Goal: Task Accomplishment & Management: Complete application form

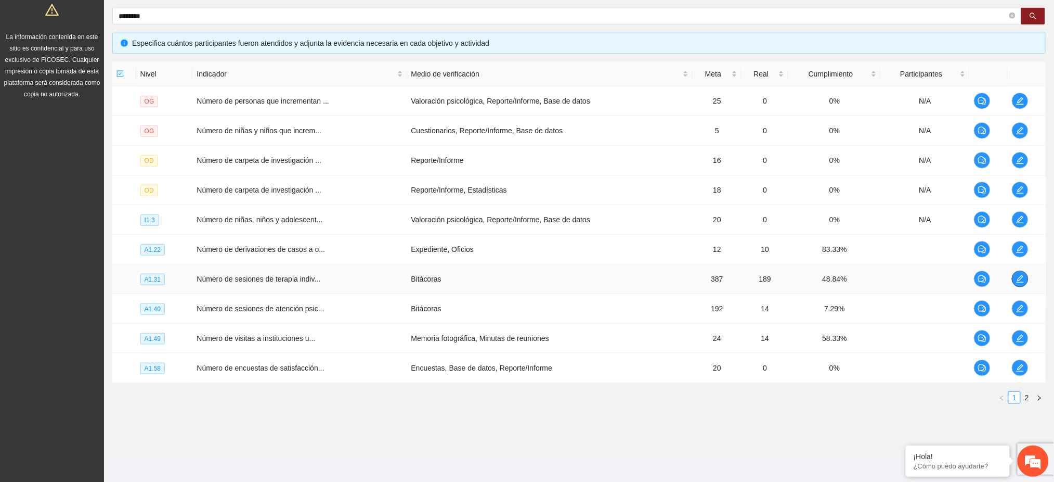
click at [1019, 277] on icon "edit" at bounding box center [1020, 279] width 8 height 8
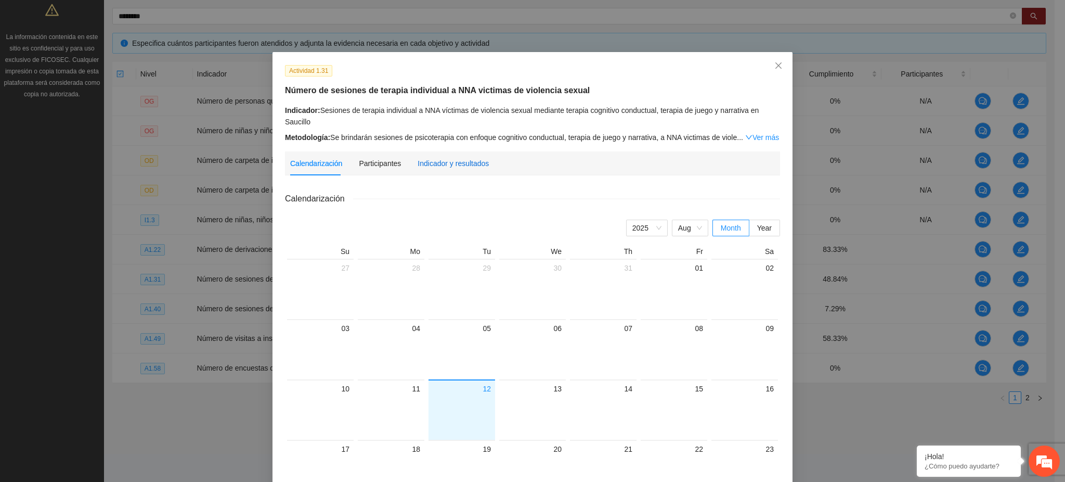
click at [436, 163] on div "Indicador y resultados" at bounding box center [453, 163] width 71 height 11
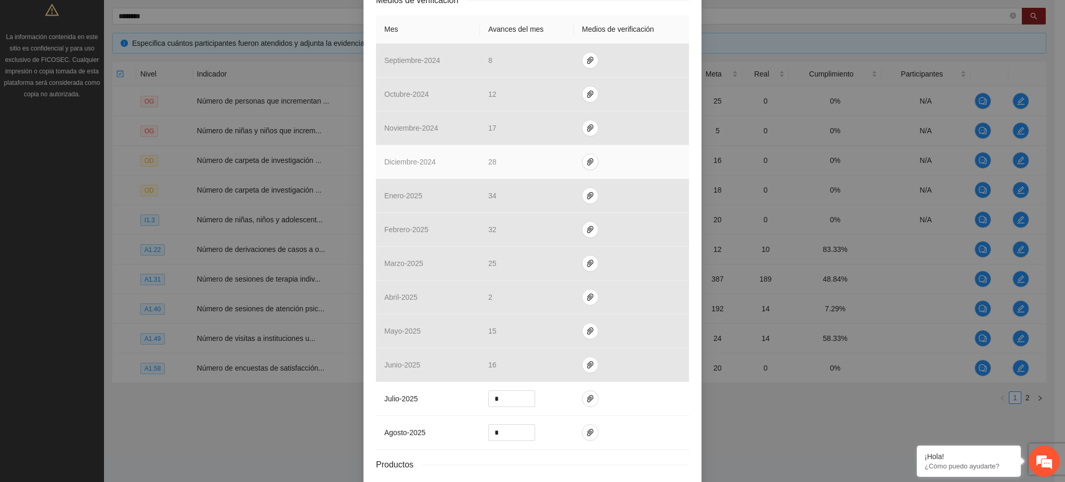
scroll to position [308, 0]
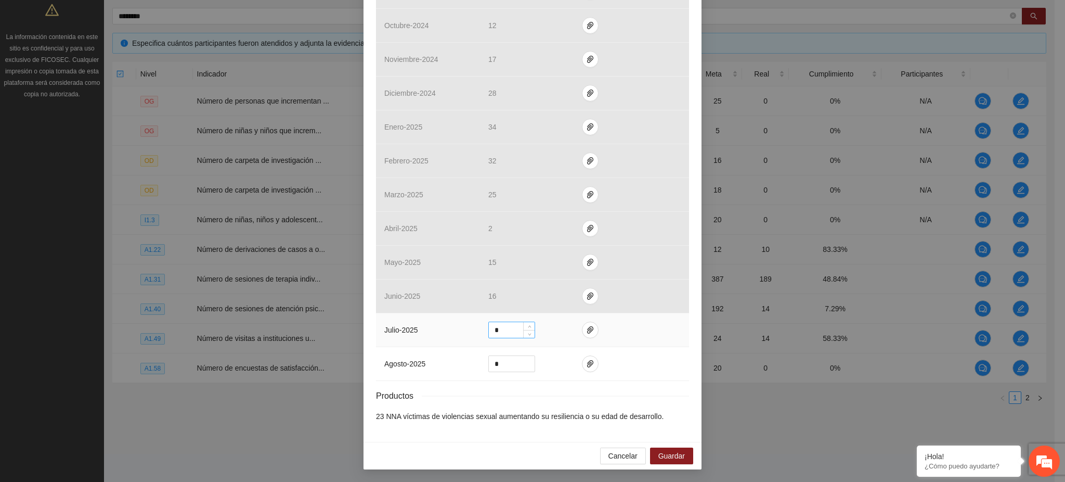
click at [498, 332] on input "*" at bounding box center [512, 330] width 46 height 16
drag, startPoint x: 498, startPoint y: 332, endPoint x: 487, endPoint y: 330, distance: 11.0
click at [489, 330] on input "*" at bounding box center [512, 330] width 46 height 16
type input "**"
click at [586, 331] on icon "paper-clip" at bounding box center [590, 330] width 8 height 8
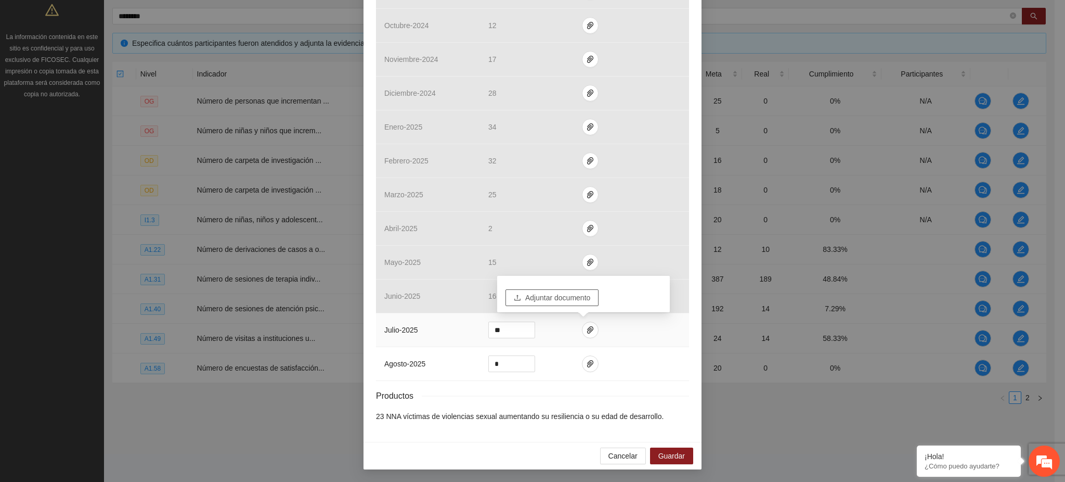
click at [557, 299] on span "Adjuntar documento" at bounding box center [557, 297] width 65 height 11
click at [663, 456] on span "Guardar" at bounding box center [672, 455] width 27 height 11
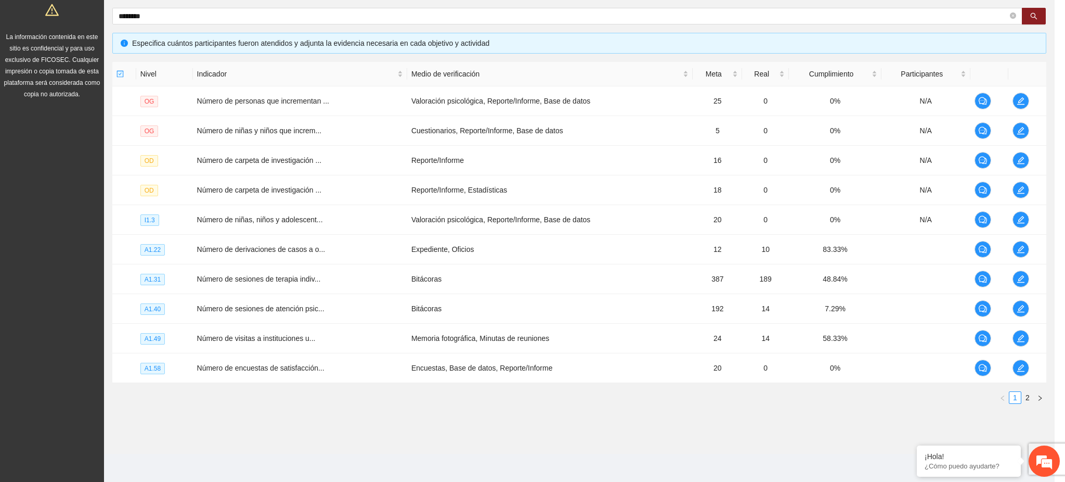
scroll to position [256, 0]
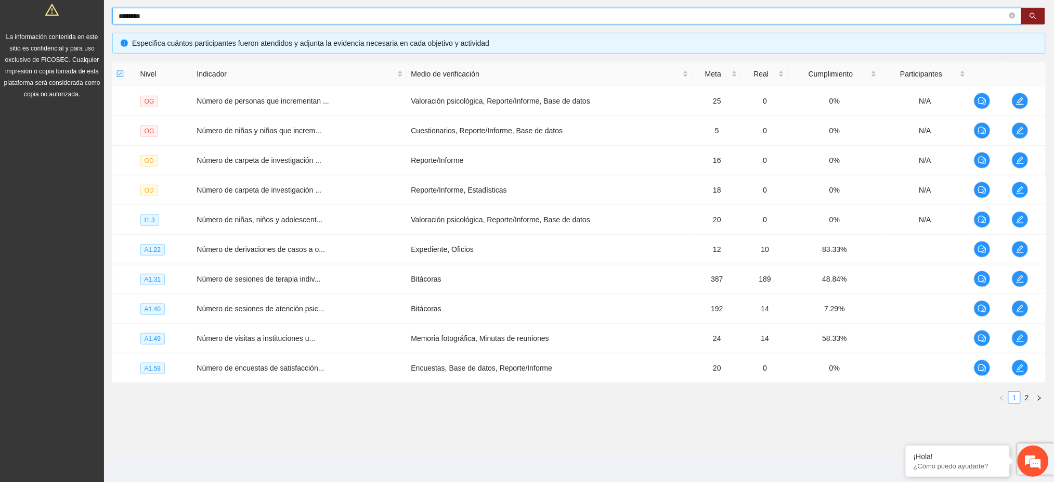
drag, startPoint x: 154, startPoint y: 11, endPoint x: 119, endPoint y: 20, distance: 36.8
click at [119, 20] on input "********" at bounding box center [563, 15] width 889 height 11
type input "******"
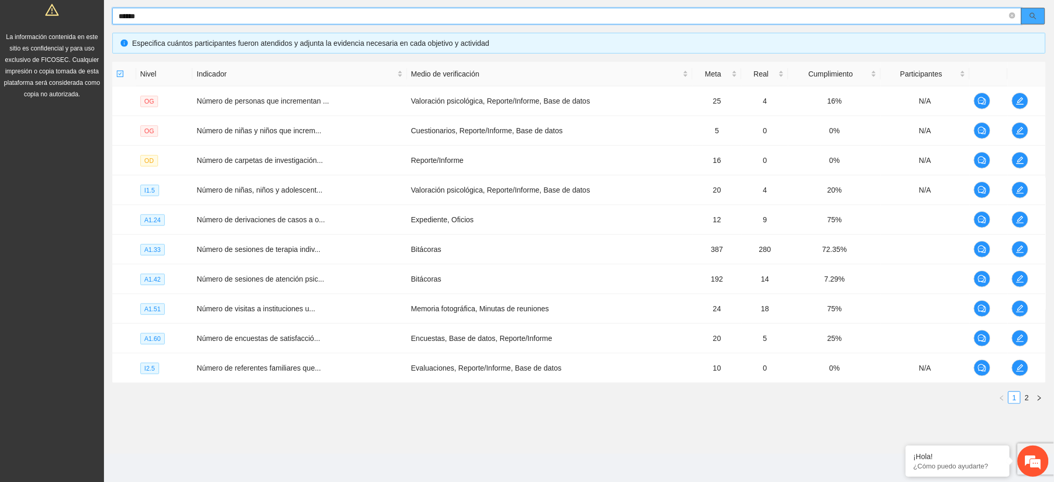
click at [1037, 8] on button "button" at bounding box center [1034, 16] width 24 height 17
click at [1017, 247] on icon "edit" at bounding box center [1020, 249] width 8 height 8
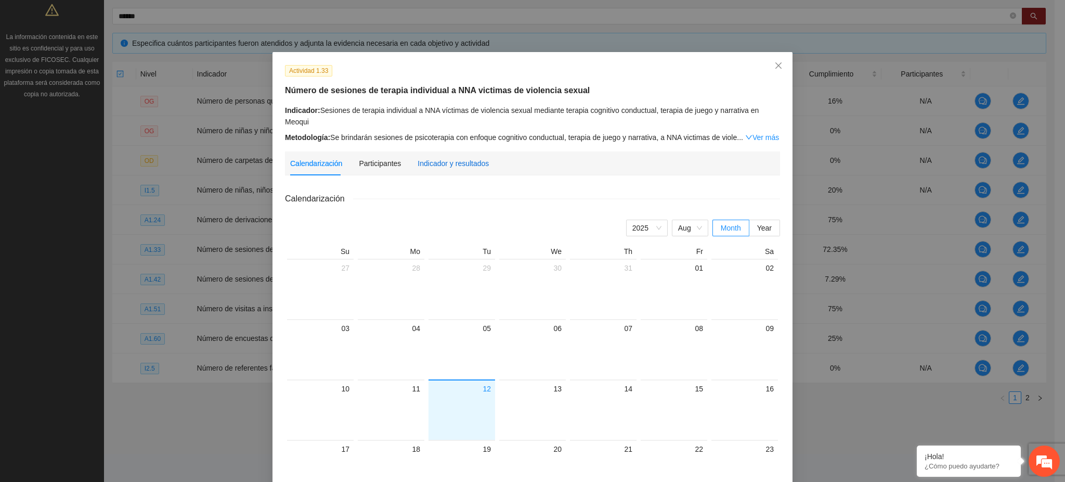
click at [438, 162] on div "Indicador y resultados" at bounding box center [453, 163] width 71 height 11
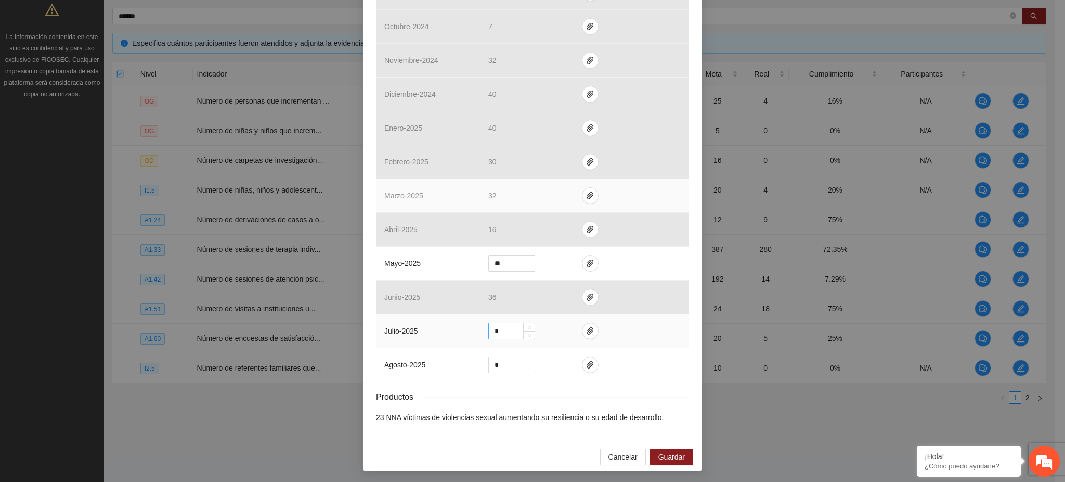
scroll to position [308, 0]
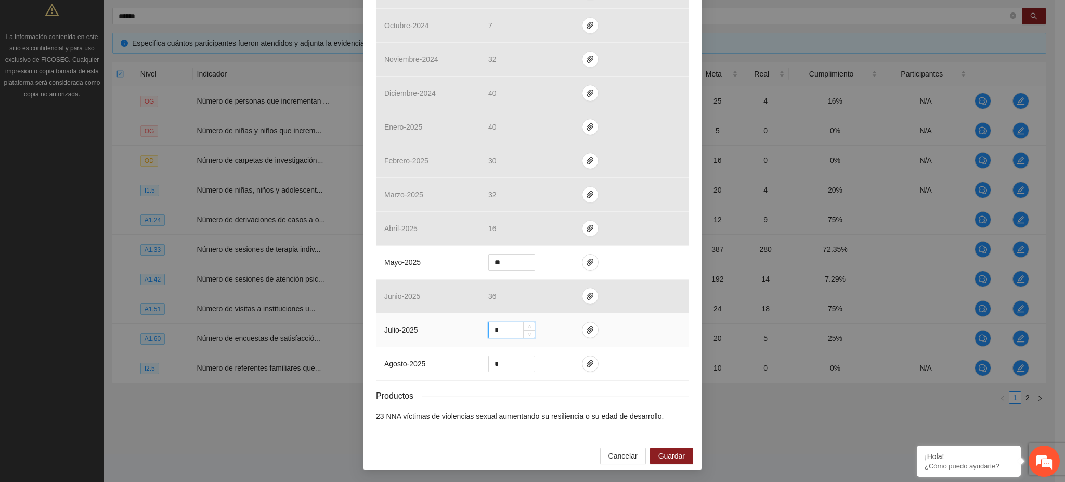
drag, startPoint x: 505, startPoint y: 332, endPoint x: 452, endPoint y: 332, distance: 53.6
click at [452, 332] on tr "julio - 2025 *" at bounding box center [532, 330] width 313 height 34
type input "**"
click at [586, 331] on icon "paper-clip" at bounding box center [590, 330] width 8 height 8
click at [576, 298] on span "Adjuntar documento" at bounding box center [557, 297] width 65 height 11
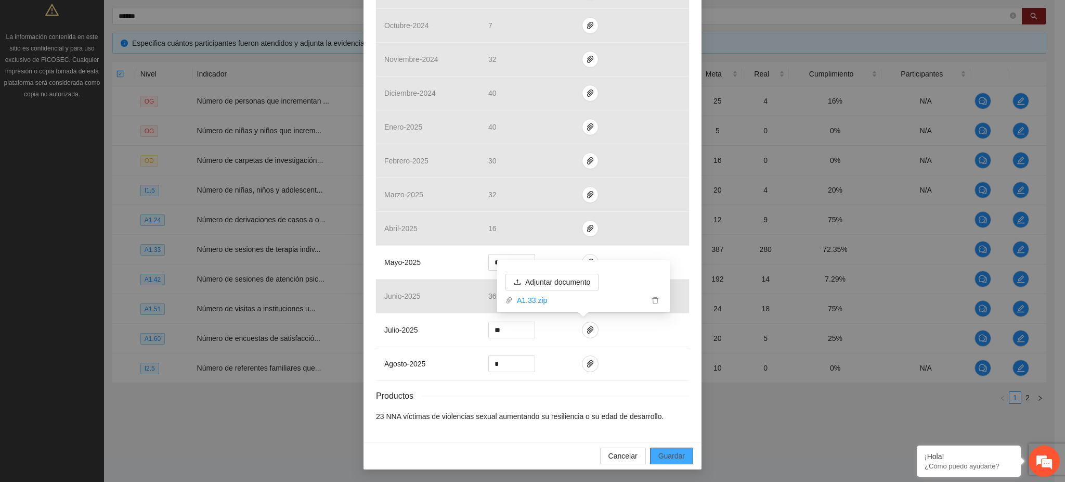
click at [677, 454] on span "Guardar" at bounding box center [672, 455] width 27 height 11
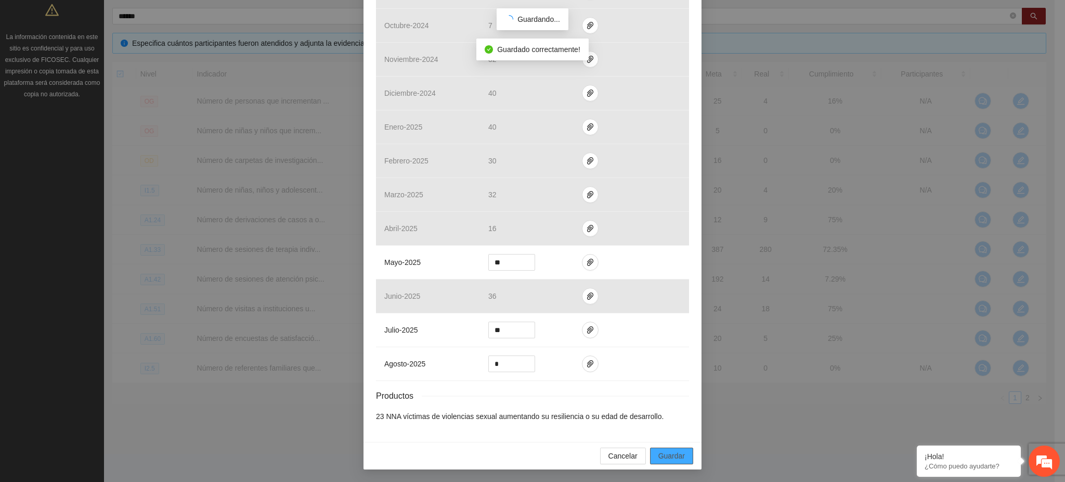
scroll to position [256, 0]
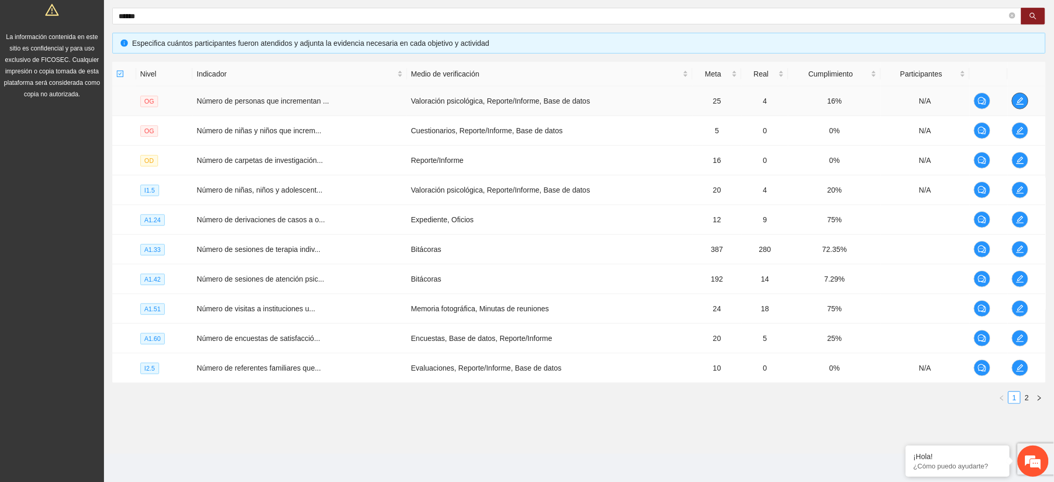
click at [1021, 104] on icon "edit" at bounding box center [1020, 100] width 7 height 7
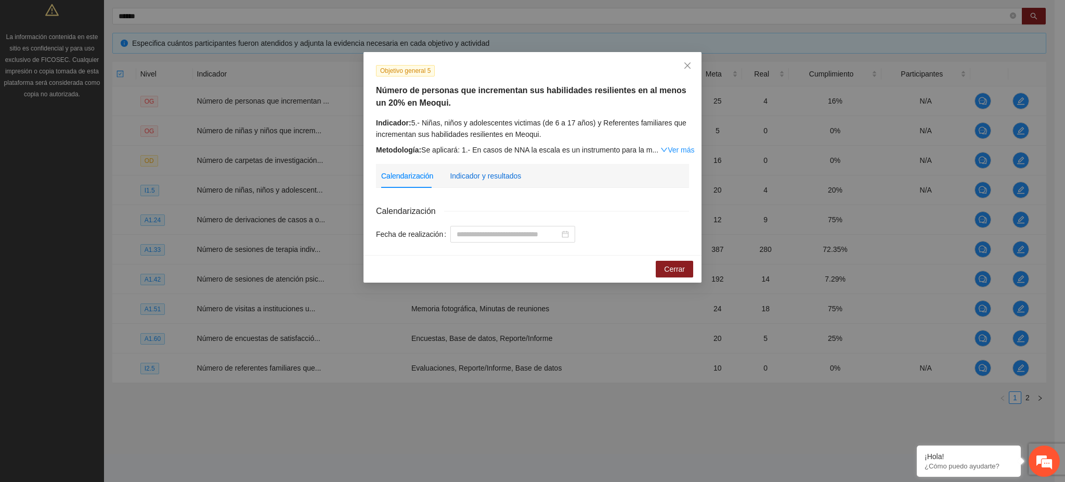
click at [492, 181] on div "Indicador y resultados" at bounding box center [485, 175] width 71 height 11
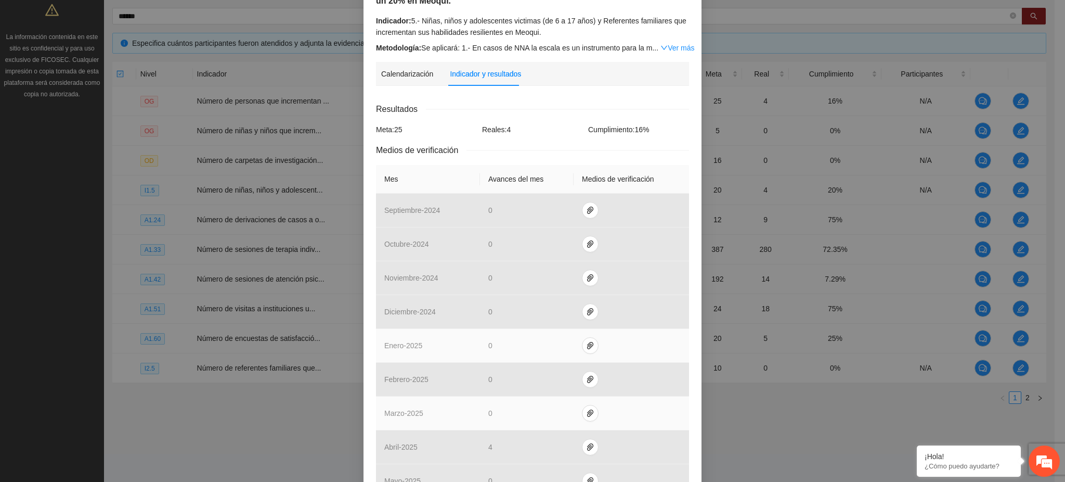
scroll to position [320, 0]
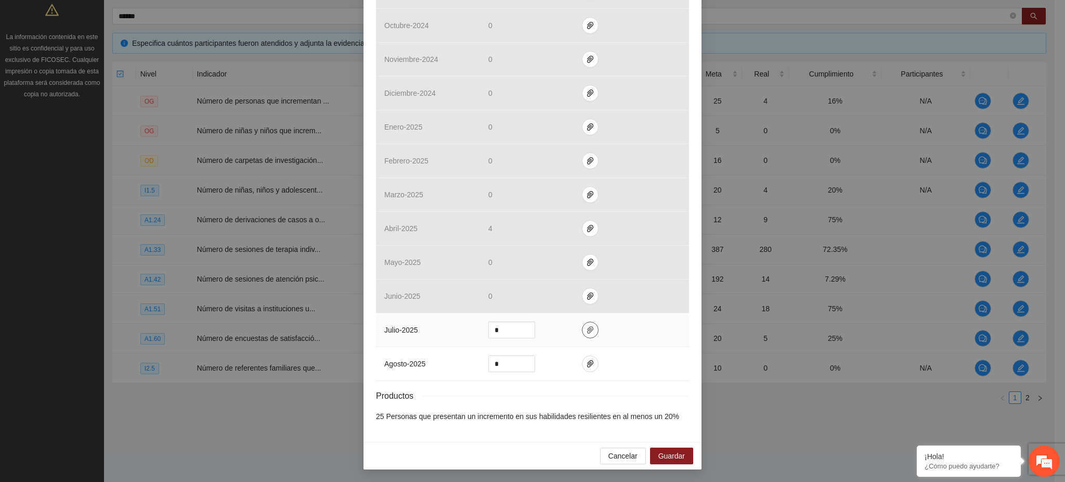
click at [586, 333] on icon "paper-clip" at bounding box center [590, 330] width 8 height 8
click at [561, 298] on span "Adjuntar documento" at bounding box center [557, 297] width 65 height 11
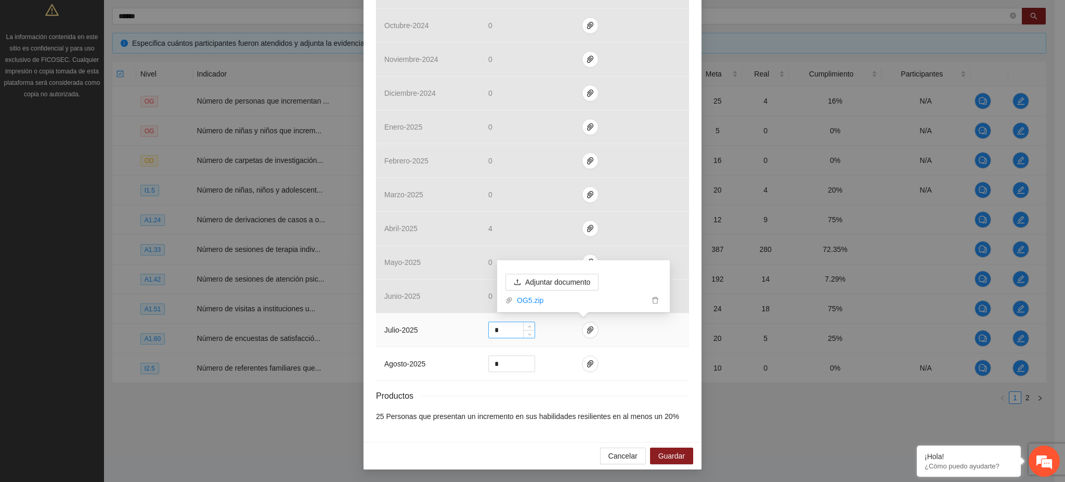
click at [506, 335] on input "*" at bounding box center [512, 330] width 46 height 16
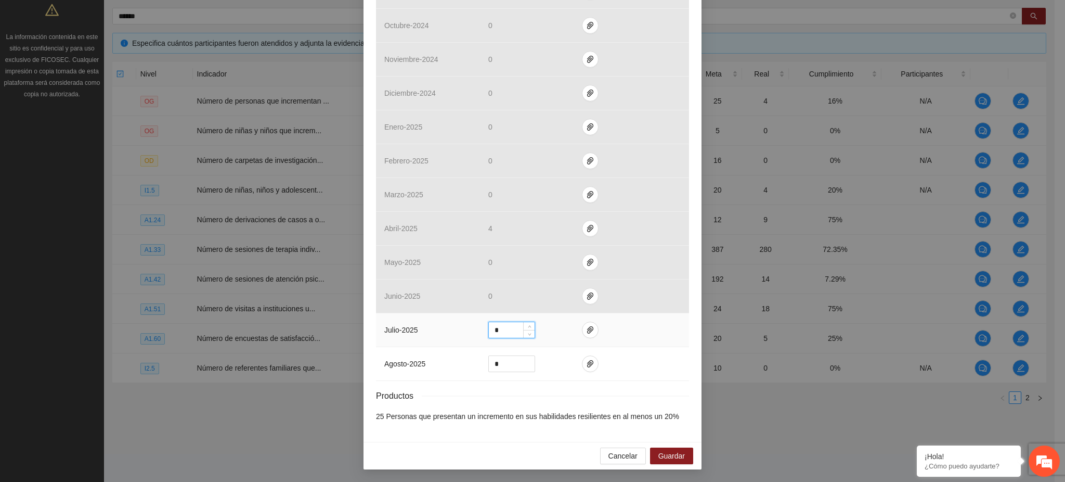
drag, startPoint x: 505, startPoint y: 333, endPoint x: 480, endPoint y: 330, distance: 24.6
click at [480, 330] on td "*" at bounding box center [527, 330] width 94 height 34
type input "*"
click at [661, 455] on span "Guardar" at bounding box center [672, 455] width 27 height 11
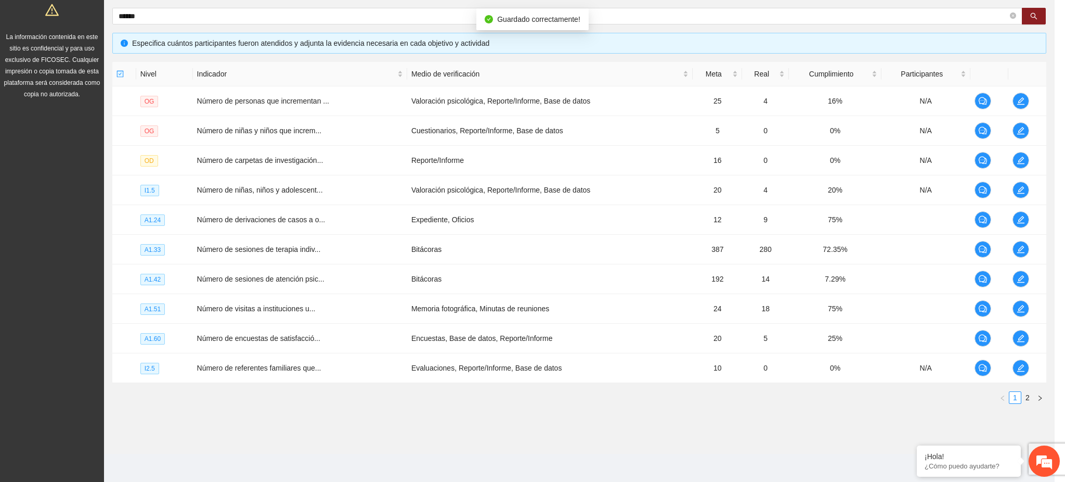
scroll to position [269, 0]
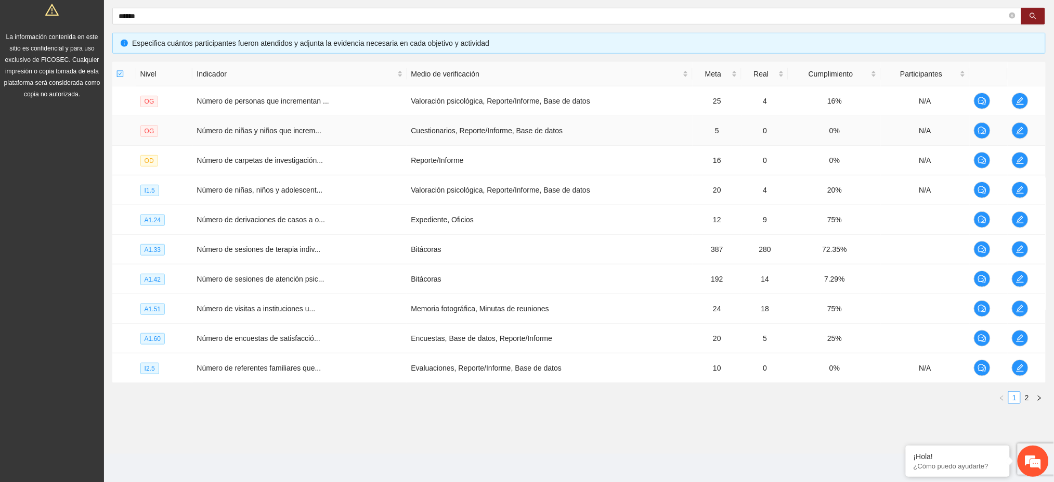
click at [1027, 137] on td at bounding box center [1027, 131] width 38 height 30
click at [1017, 126] on icon "edit" at bounding box center [1020, 130] width 8 height 8
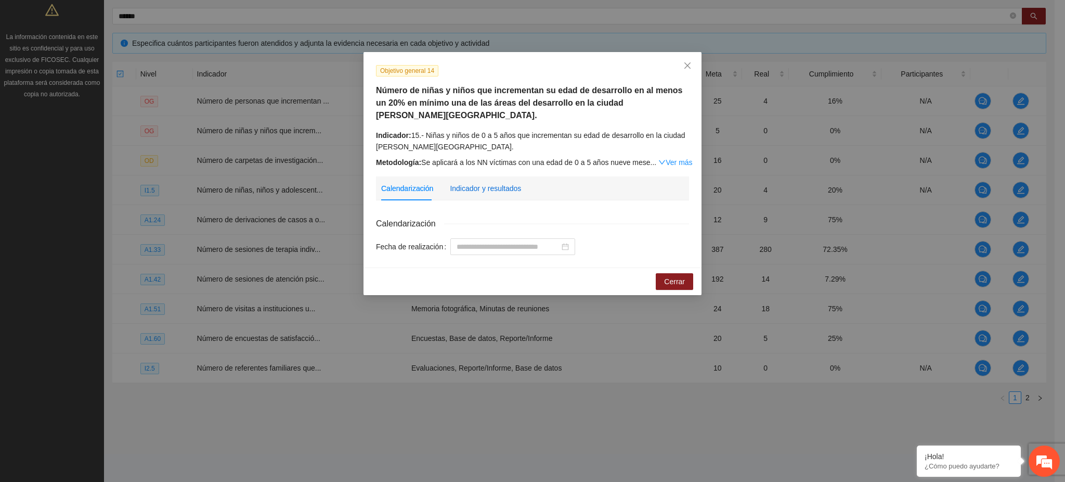
click at [478, 183] on div "Indicador y resultados" at bounding box center [485, 188] width 71 height 11
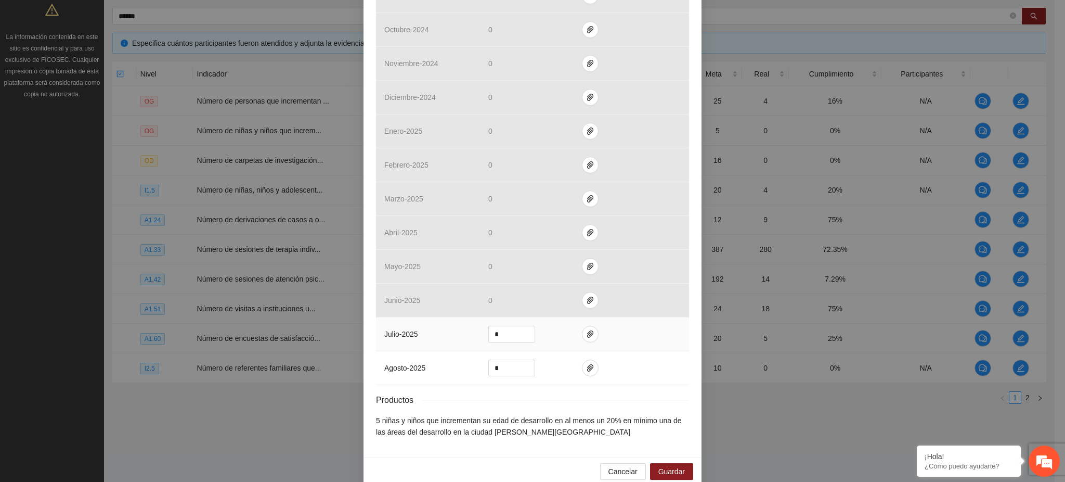
scroll to position [332, 0]
click at [588, 327] on span "paper-clip" at bounding box center [591, 331] width 16 height 8
click at [565, 284] on span "Adjuntar documento" at bounding box center [557, 285] width 65 height 11
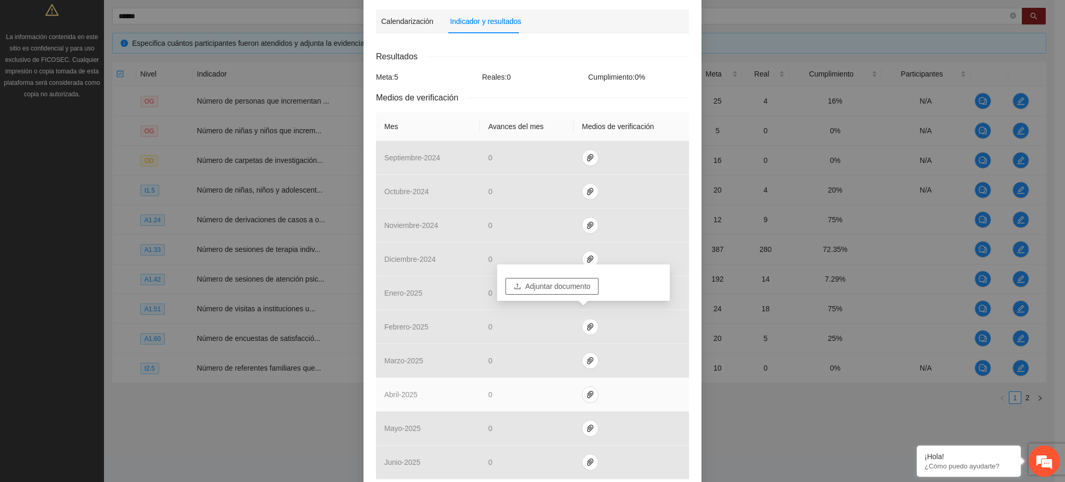
scroll to position [0, 0]
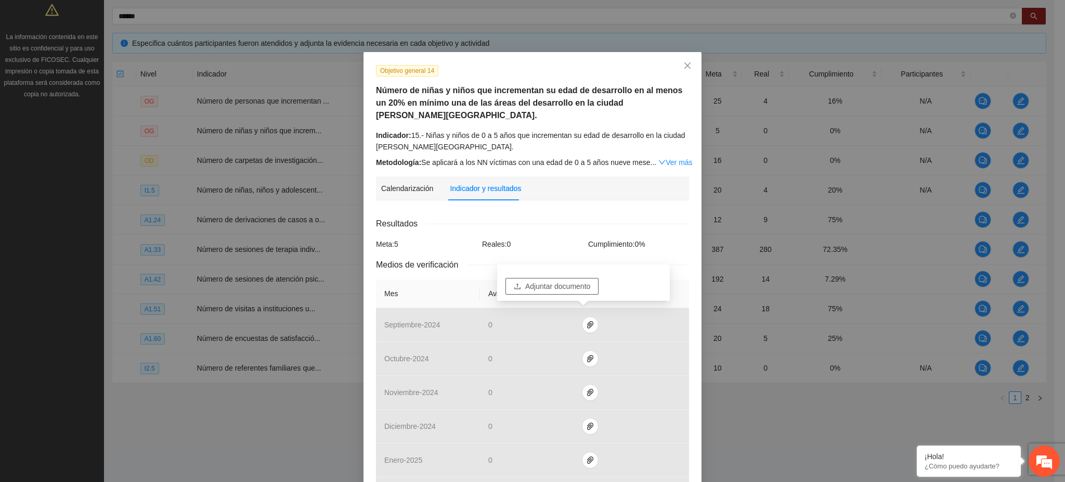
click at [556, 281] on span "Adjuntar documento" at bounding box center [557, 285] width 65 height 11
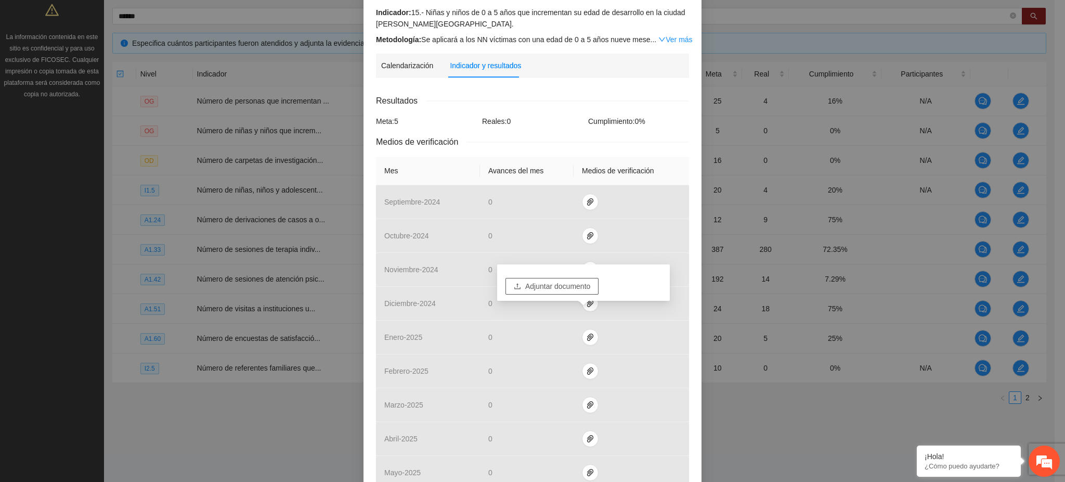
scroll to position [332, 0]
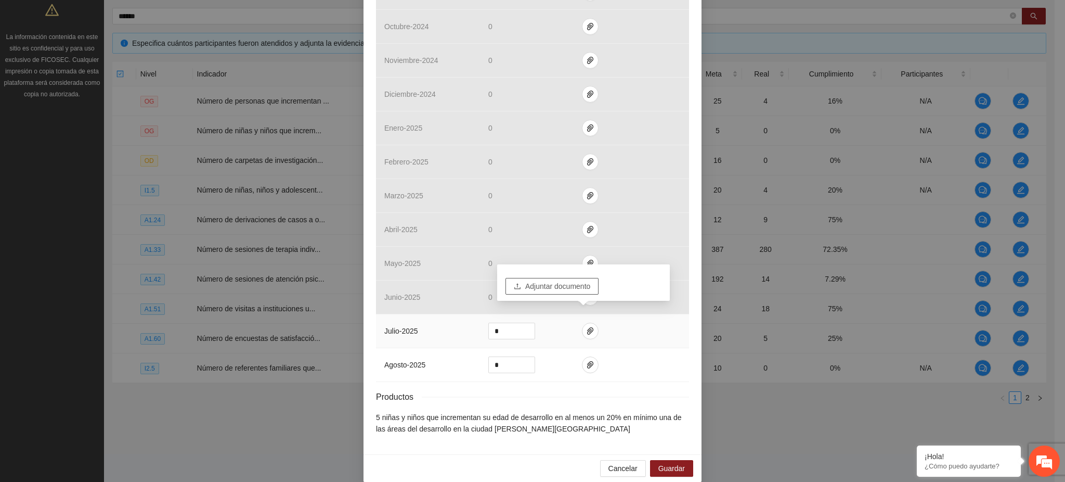
click at [576, 288] on span "Adjuntar documento" at bounding box center [557, 285] width 65 height 11
click at [663, 462] on span "Guardar" at bounding box center [672, 467] width 27 height 11
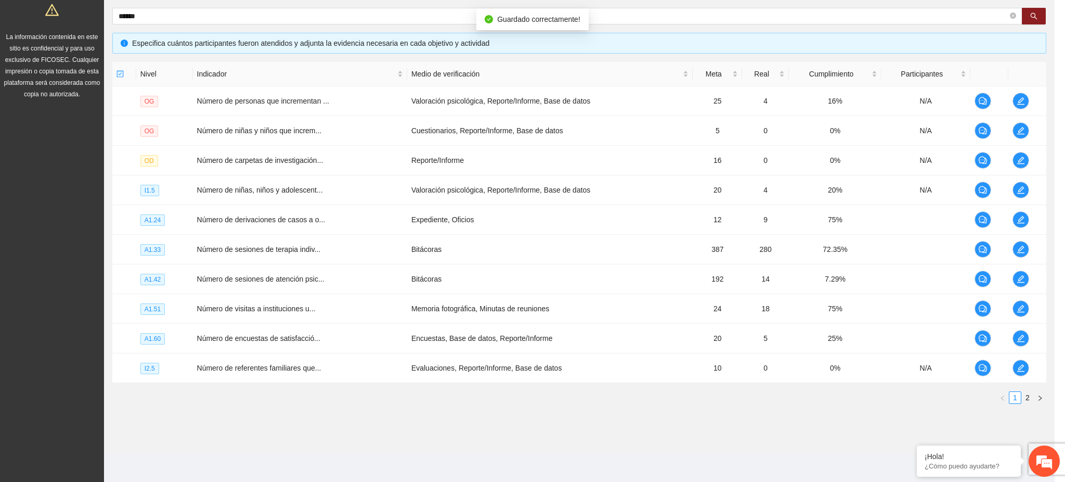
scroll to position [280, 0]
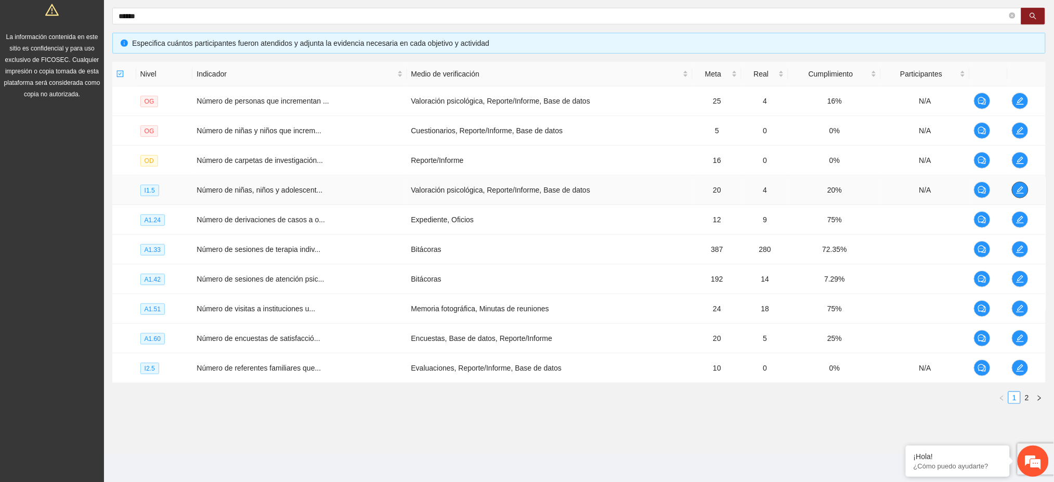
click at [1022, 186] on icon "edit" at bounding box center [1020, 189] width 7 height 7
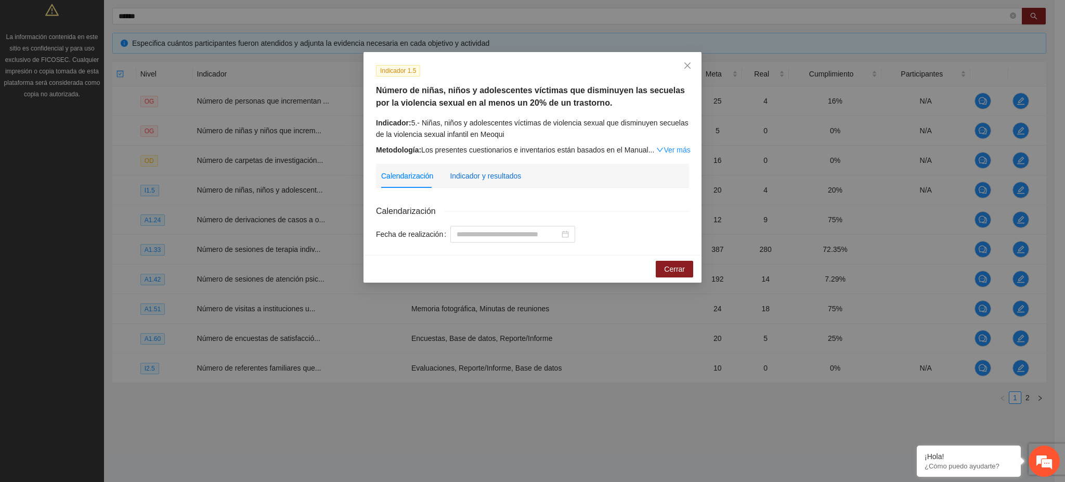
click at [509, 175] on div "Indicador y resultados" at bounding box center [485, 175] width 71 height 11
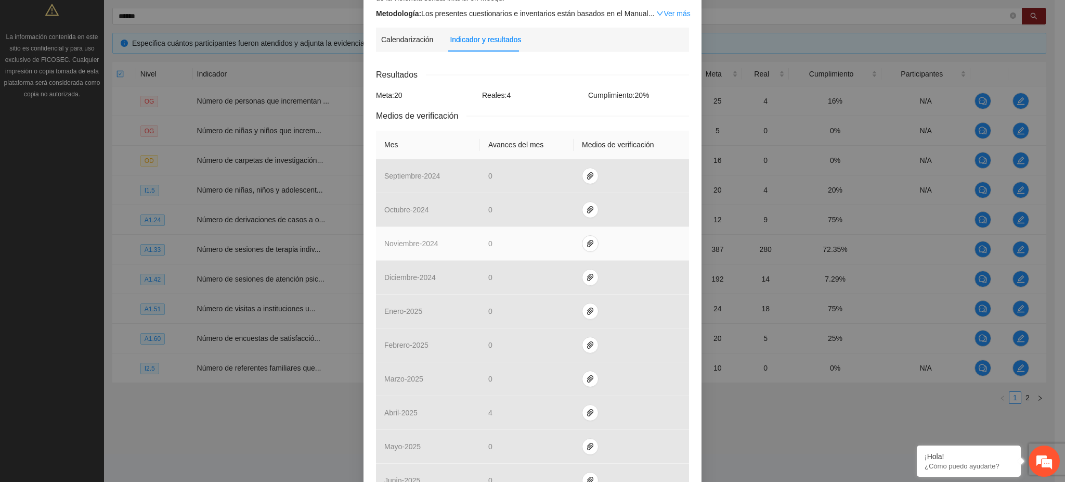
scroll to position [332, 0]
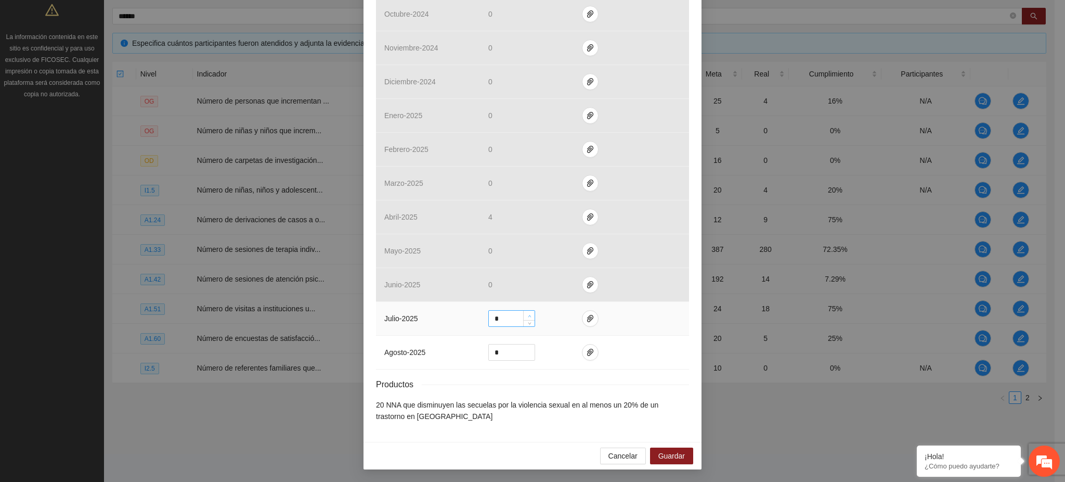
type input "*"
click at [523, 317] on span "Increase Value" at bounding box center [528, 315] width 11 height 9
click at [584, 324] on button "button" at bounding box center [590, 318] width 17 height 17
click at [544, 286] on span "Adjuntar documento" at bounding box center [557, 285] width 65 height 11
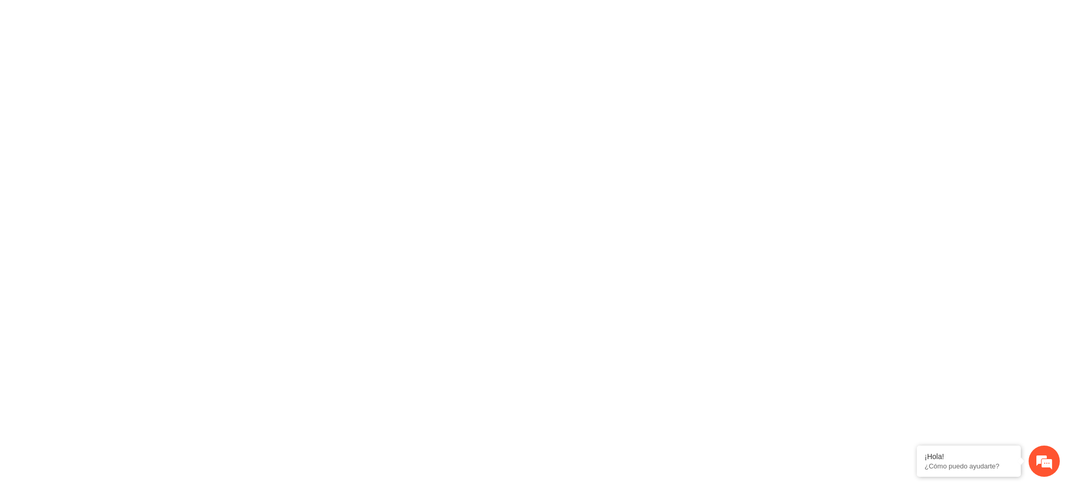
scroll to position [0, 0]
click at [435, 163] on div at bounding box center [532, 241] width 1065 height 482
click at [537, 224] on div at bounding box center [532, 241] width 1065 height 482
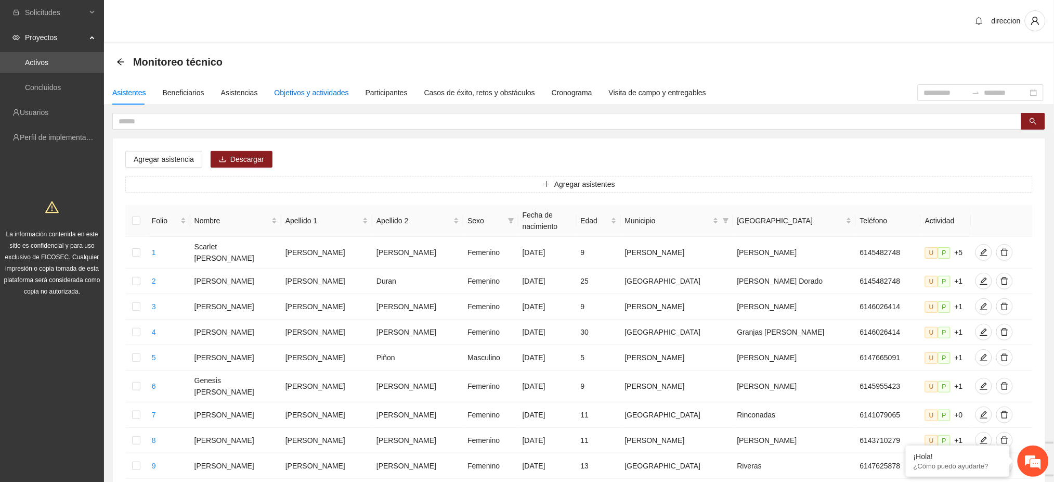
click at [301, 91] on div "Objetivos y actividades" at bounding box center [312, 92] width 74 height 11
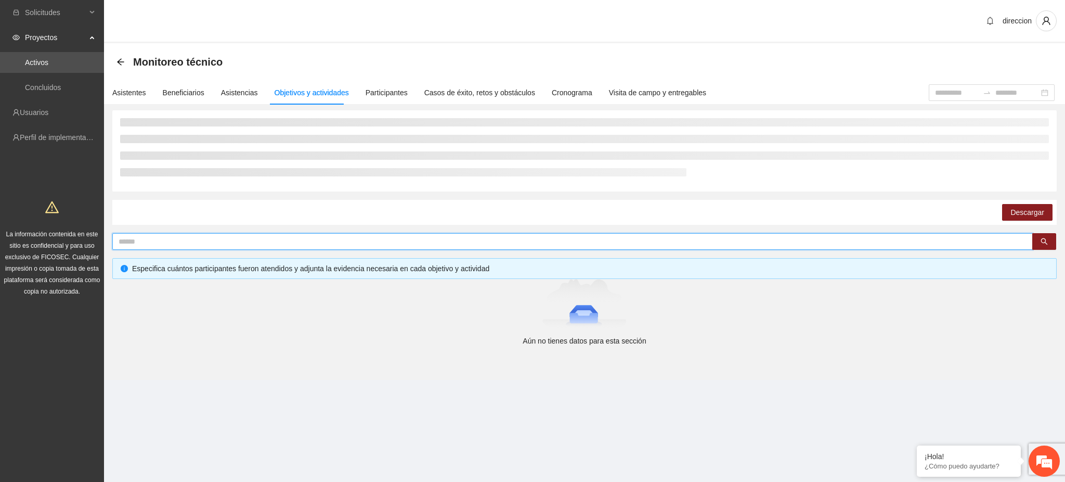
click at [171, 236] on input "text" at bounding box center [569, 241] width 900 height 11
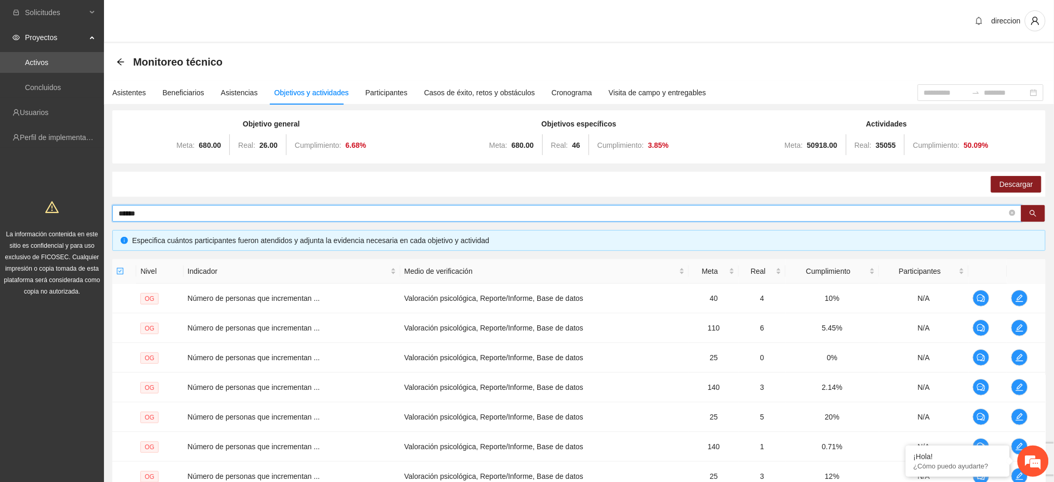
type input "******"
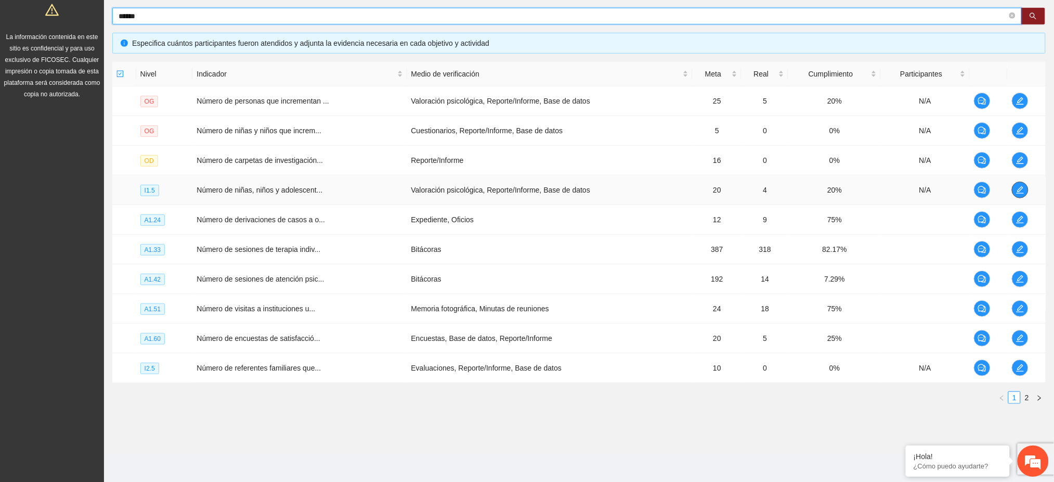
click at [1019, 190] on icon "edit" at bounding box center [1020, 189] width 7 height 7
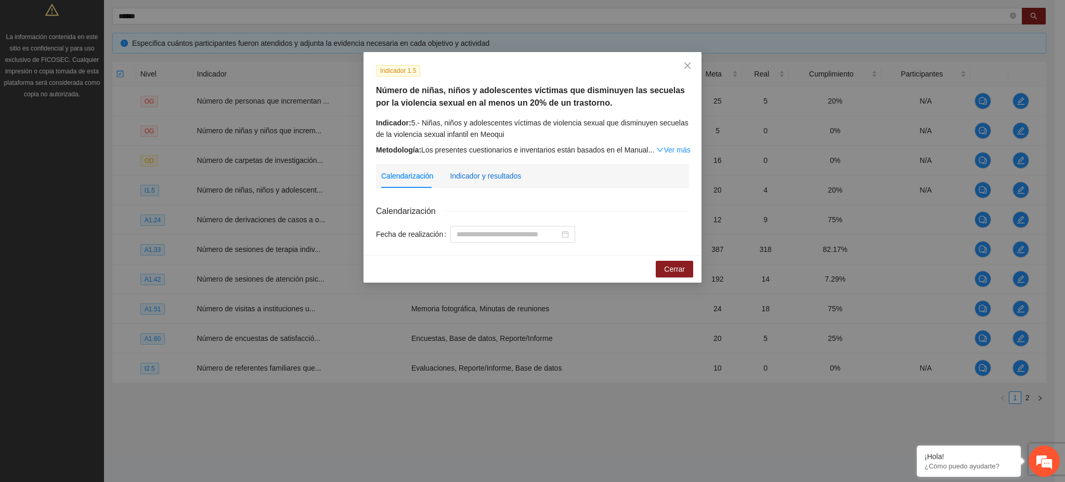
click at [489, 173] on div "Indicador y resultados" at bounding box center [485, 175] width 71 height 11
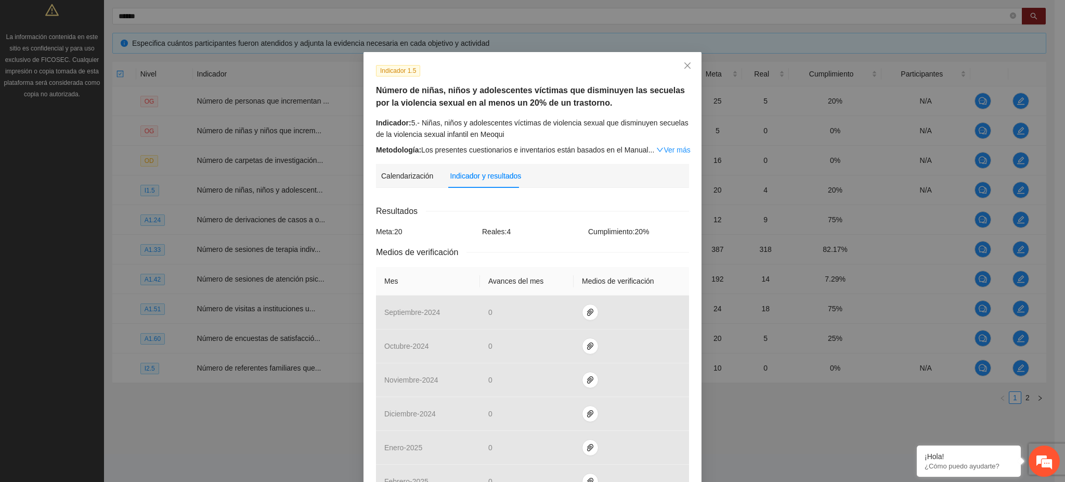
scroll to position [332, 0]
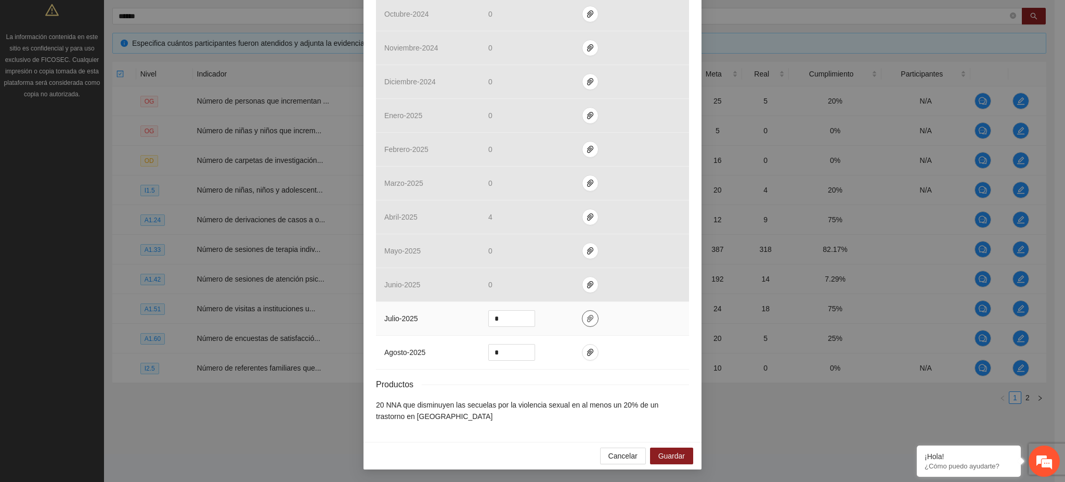
click at [586, 318] on icon "paper-clip" at bounding box center [590, 318] width 8 height 8
click at [569, 289] on span "Adjuntar documento" at bounding box center [557, 285] width 65 height 11
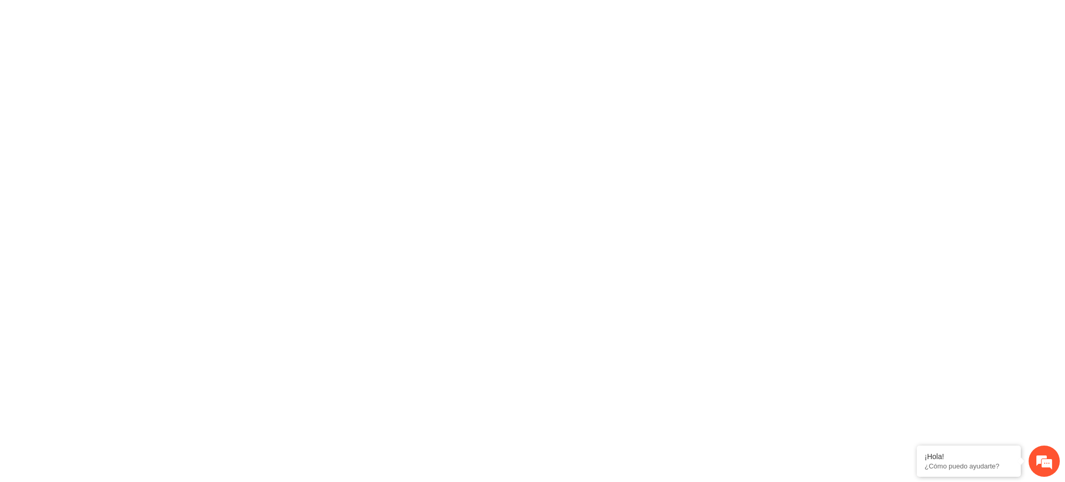
scroll to position [0, 0]
click at [519, 224] on div at bounding box center [532, 241] width 1065 height 482
click at [895, 336] on div at bounding box center [532, 241] width 1065 height 482
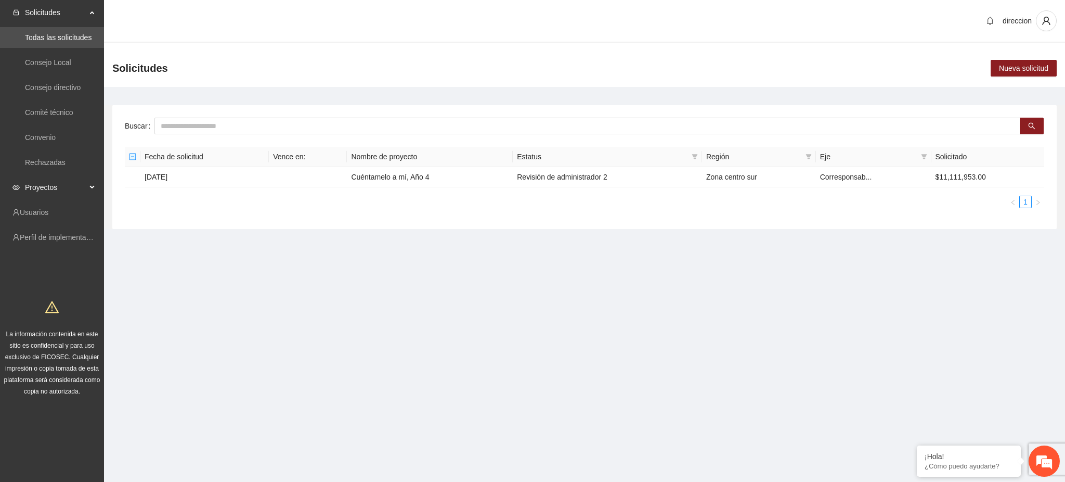
click at [50, 188] on span "Proyectos" at bounding box center [55, 187] width 61 height 21
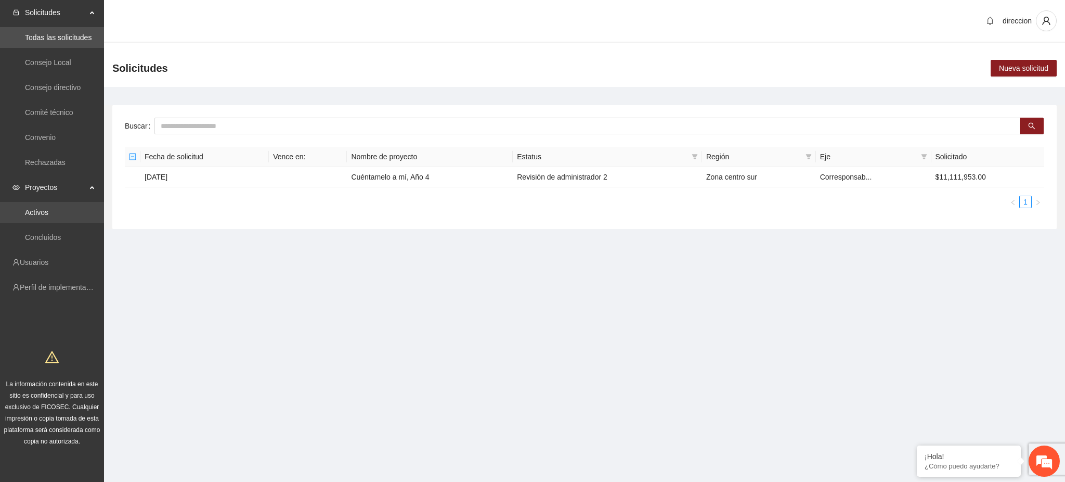
click at [38, 212] on link "Activos" at bounding box center [36, 212] width 23 height 8
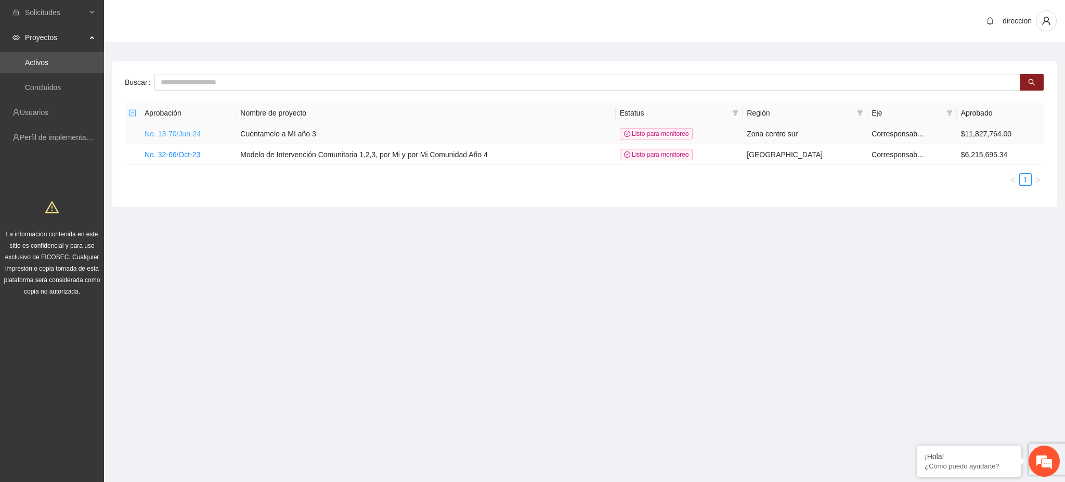
click at [184, 131] on link "No. 13-70/Jun-24" at bounding box center [173, 134] width 56 height 8
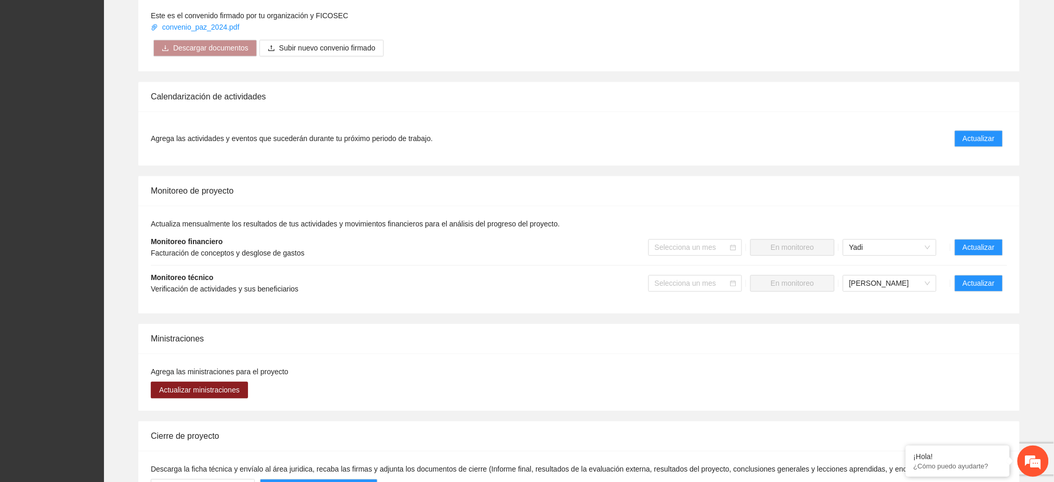
scroll to position [900, 0]
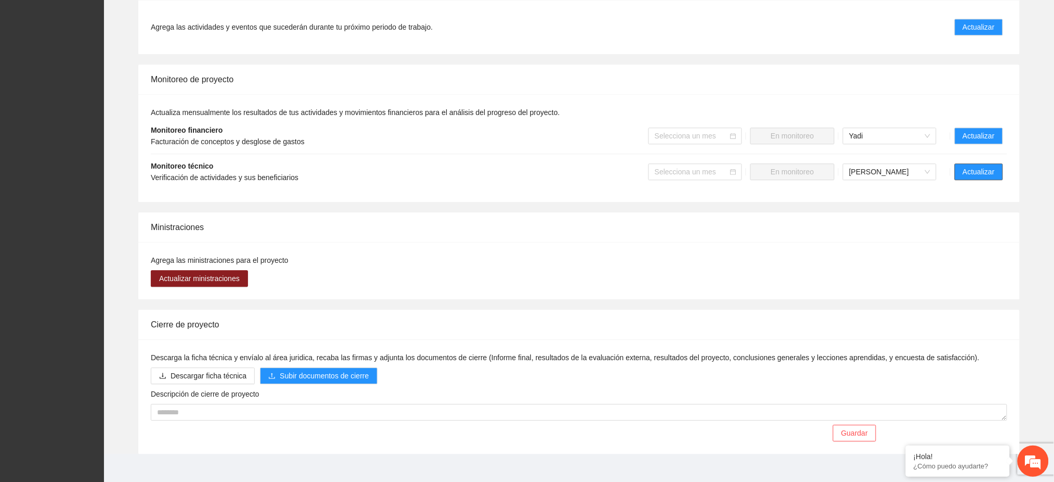
click at [962, 163] on button "Actualizar" at bounding box center [979, 171] width 48 height 17
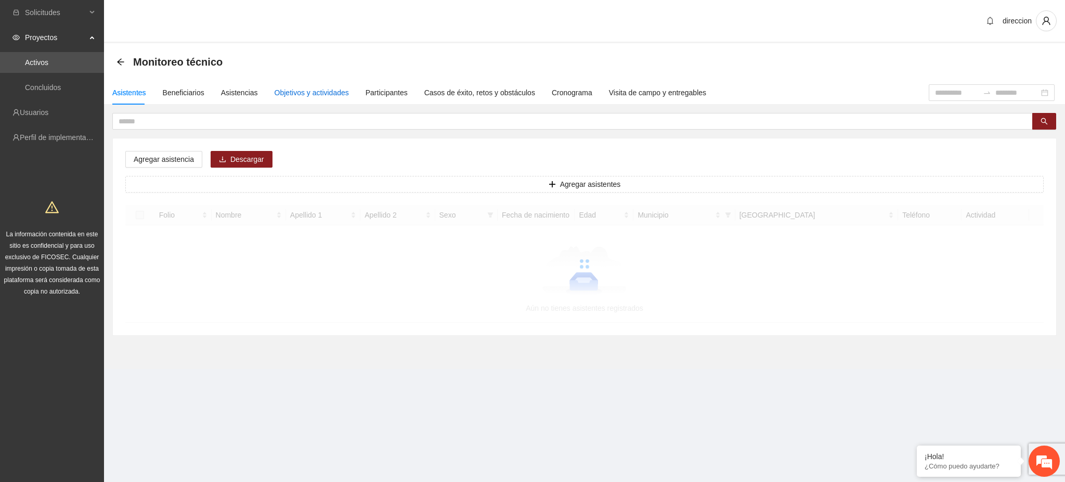
click at [310, 92] on div "Objetivos y actividades" at bounding box center [312, 92] width 74 height 11
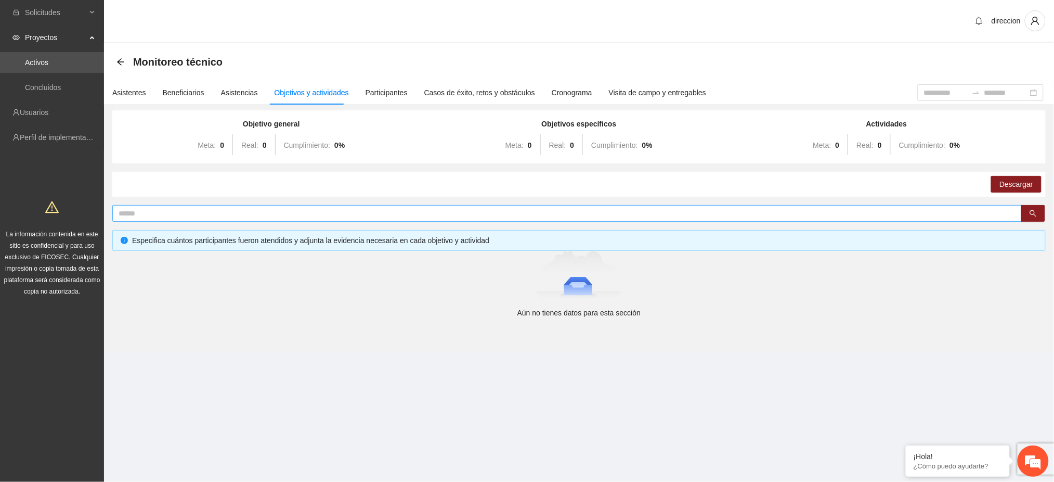
click at [152, 237] on div "Especifica cuántos participantes fueron atendidos y adjunta la evidencia necesa…" at bounding box center [585, 240] width 906 height 11
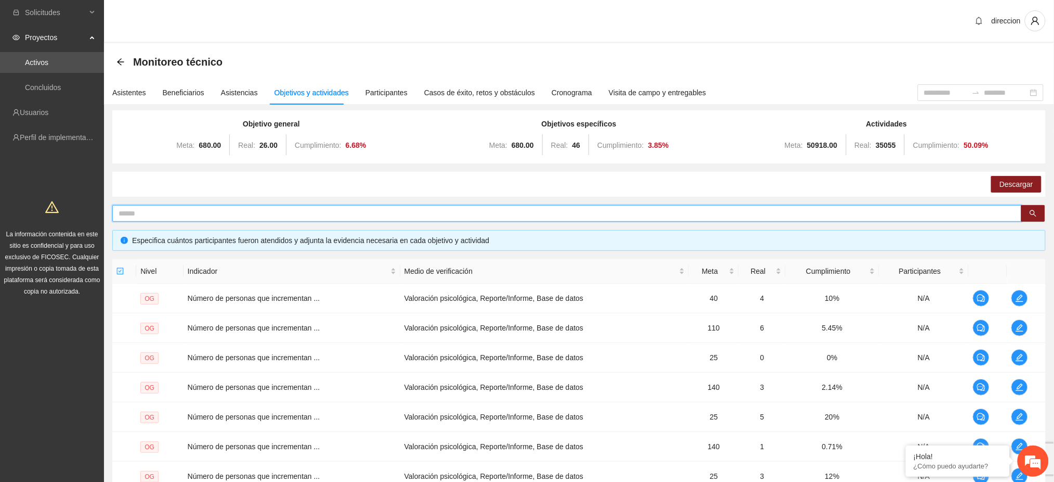
click at [165, 213] on input "text" at bounding box center [563, 213] width 889 height 11
type input "******"
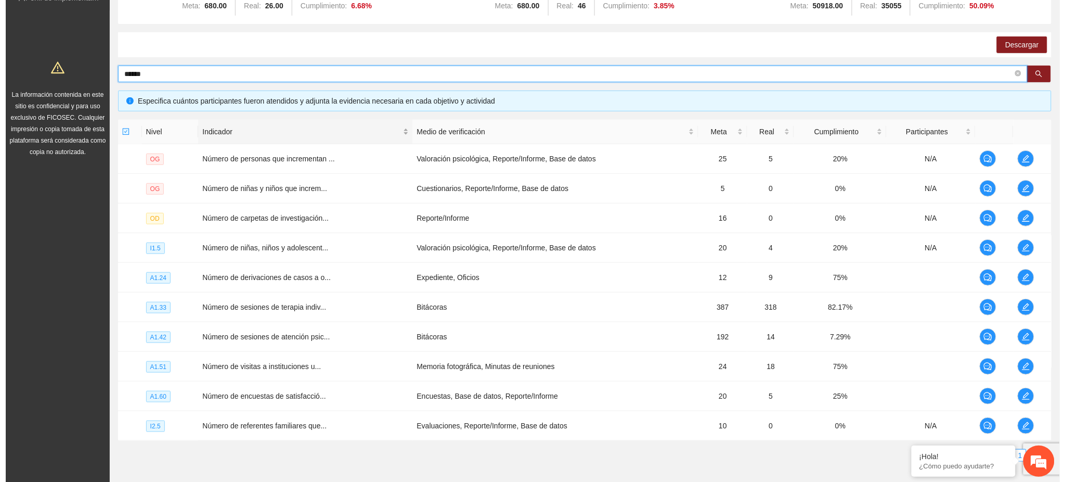
scroll to position [197, 0]
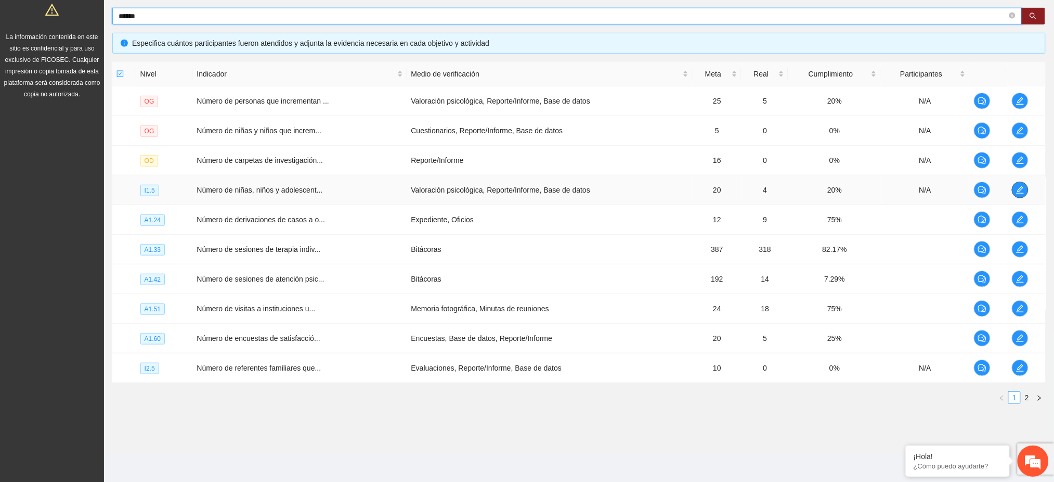
click at [1017, 187] on icon "edit" at bounding box center [1020, 190] width 8 height 8
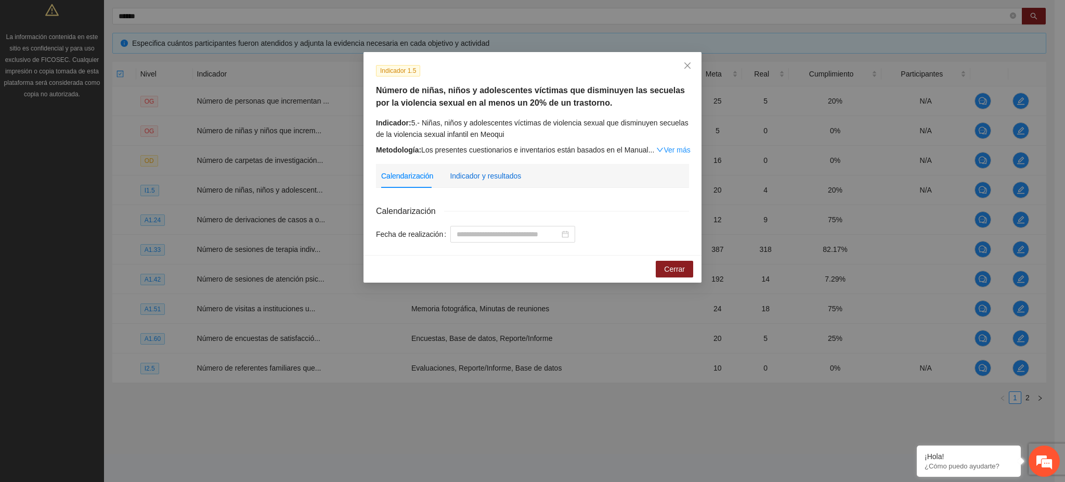
click at [508, 174] on div "Indicador y resultados" at bounding box center [485, 175] width 71 height 11
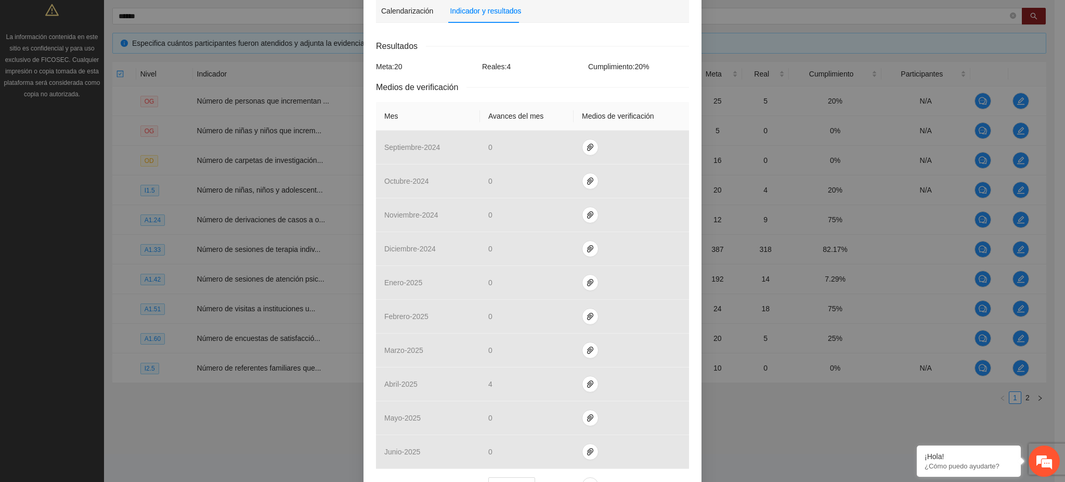
scroll to position [332, 0]
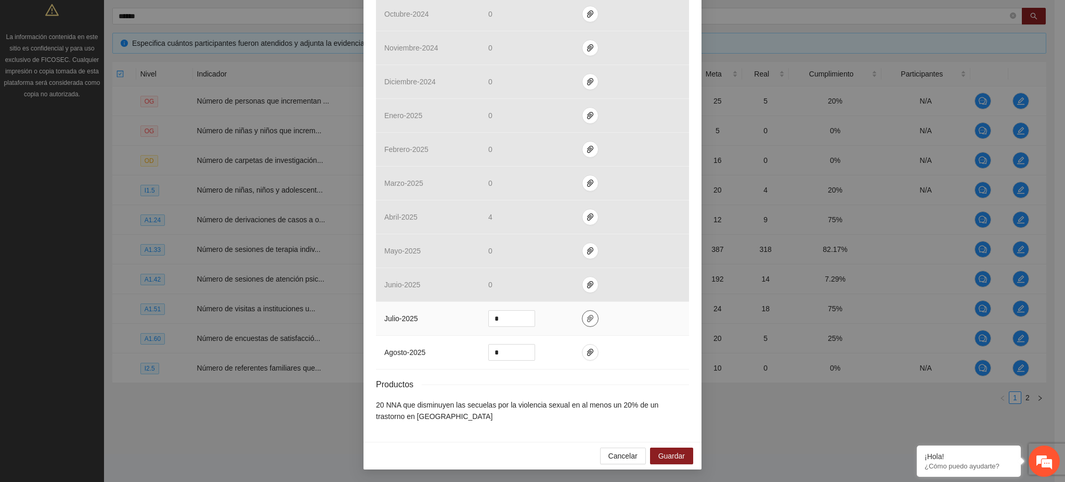
click at [586, 319] on icon "paper-clip" at bounding box center [590, 318] width 8 height 8
click at [521, 284] on icon "upload" at bounding box center [517, 285] width 7 height 7
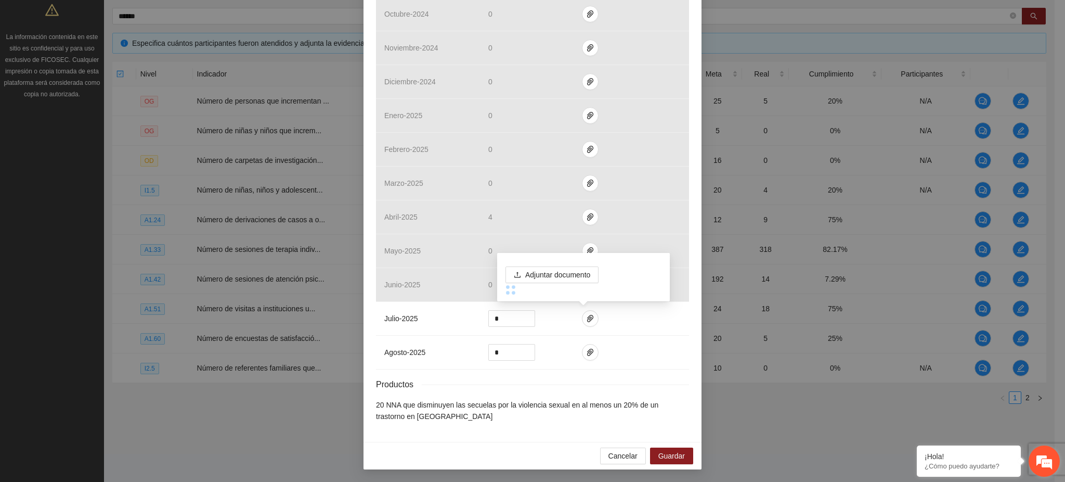
click at [1041, 463] on em at bounding box center [1044, 461] width 28 height 28
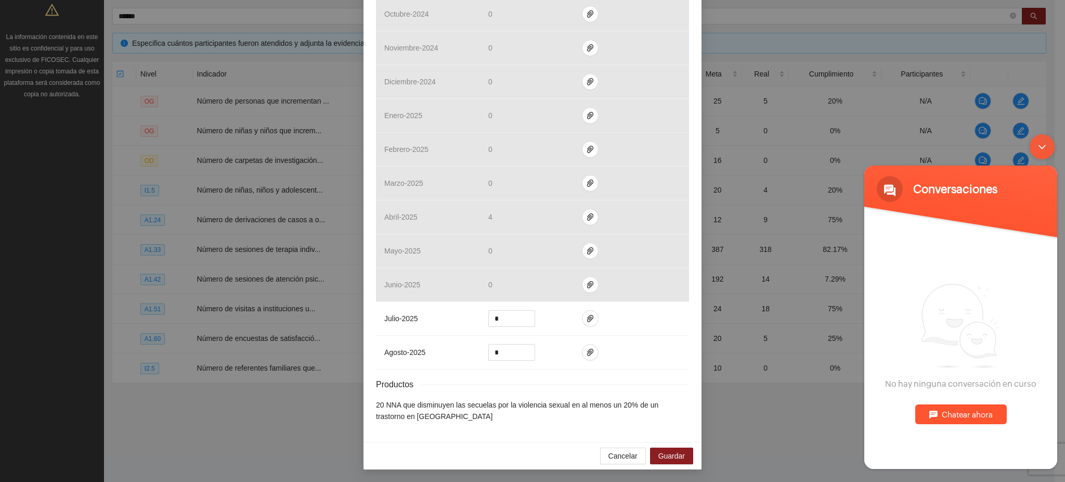
click at [1041, 139] on div "Minimizar ventana de chat en vivo" at bounding box center [1042, 146] width 25 height 25
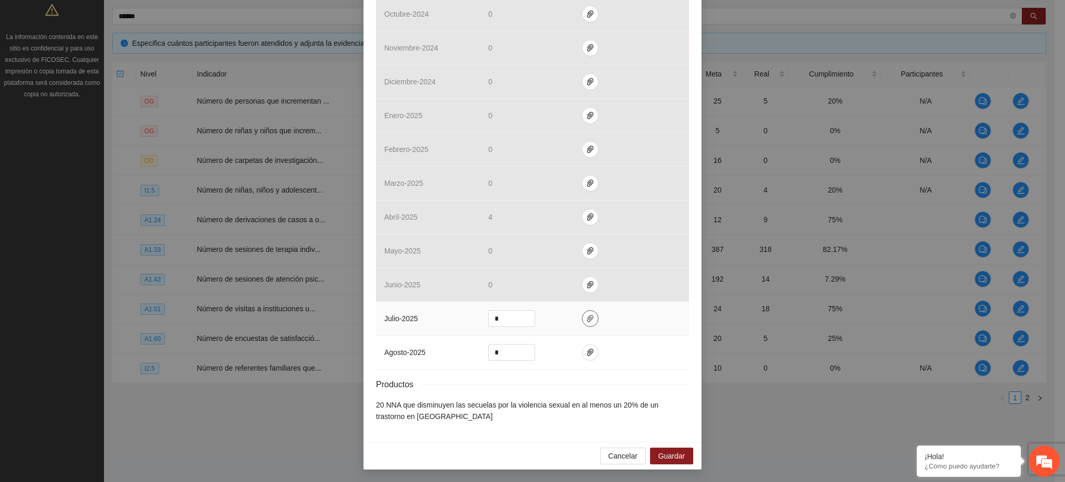
click at [587, 317] on span "paper-clip" at bounding box center [591, 318] width 16 height 8
click at [1038, 460] on em at bounding box center [1044, 461] width 28 height 28
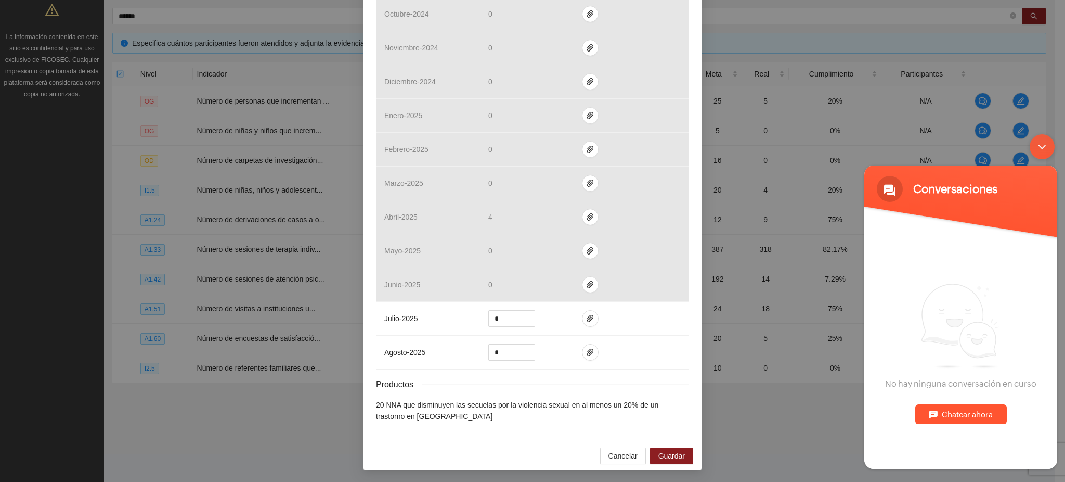
click at [992, 418] on div "Chatear ahora" at bounding box center [962, 414] width 92 height 20
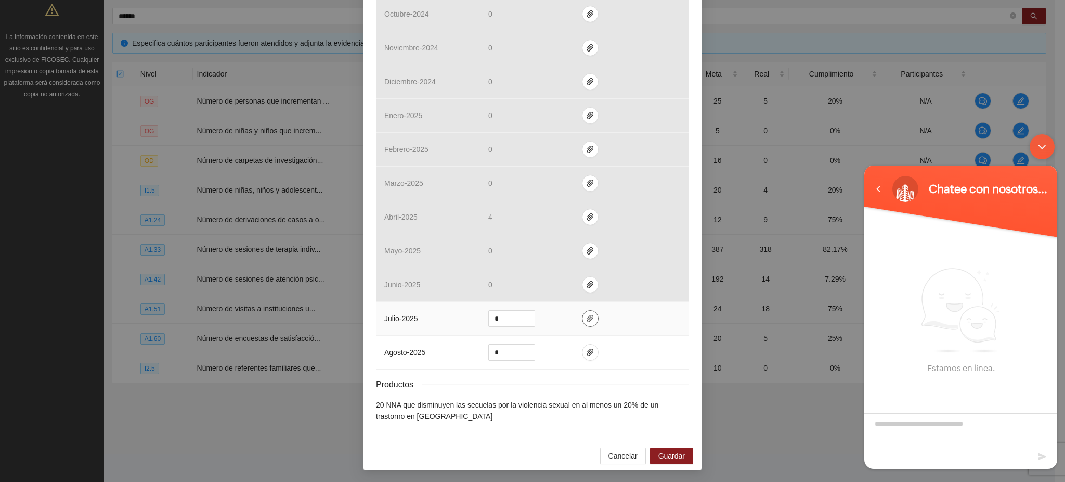
click at [586, 321] on icon "paper-clip" at bounding box center [590, 318] width 8 height 8
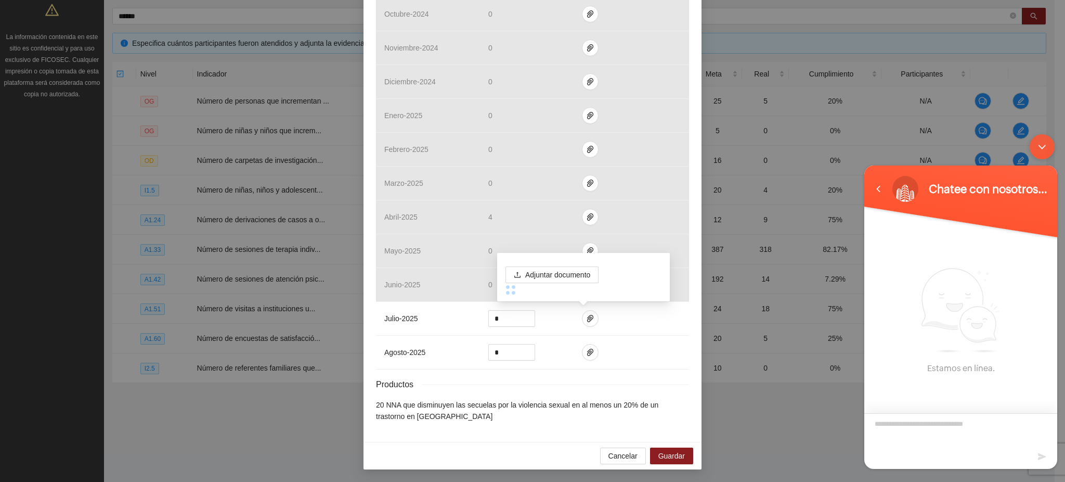
click at [887, 431] on textarea "Escriba su mensaje y pulse “Intro”" at bounding box center [961, 431] width 193 height 36
type textarea "**********"
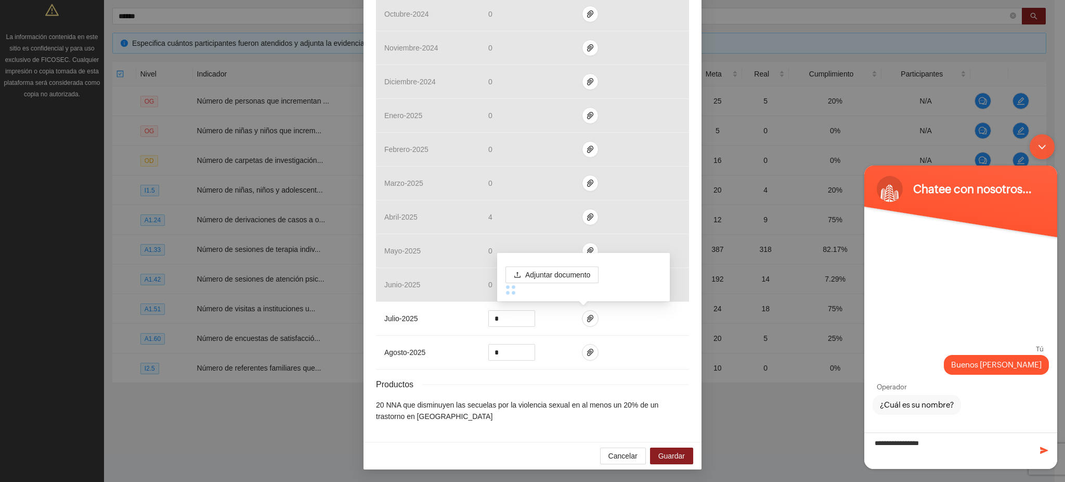
type textarea "**********"
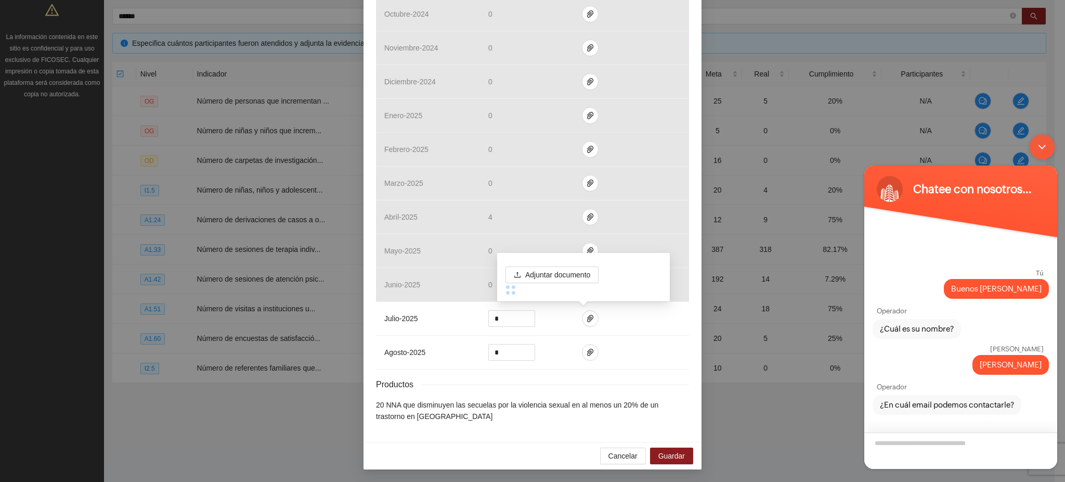
click at [905, 439] on textarea "¿En cuál email podemos contactarle?" at bounding box center [961, 450] width 193 height 36
paste textarea "**********"
click at [881, 445] on textarea "**********" at bounding box center [961, 450] width 193 height 36
type textarea "**********"
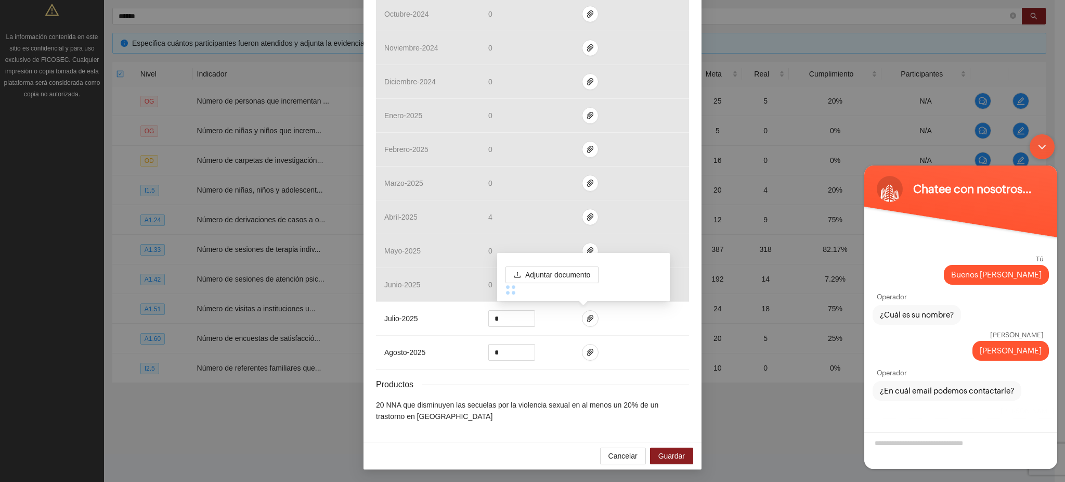
scroll to position [32, 0]
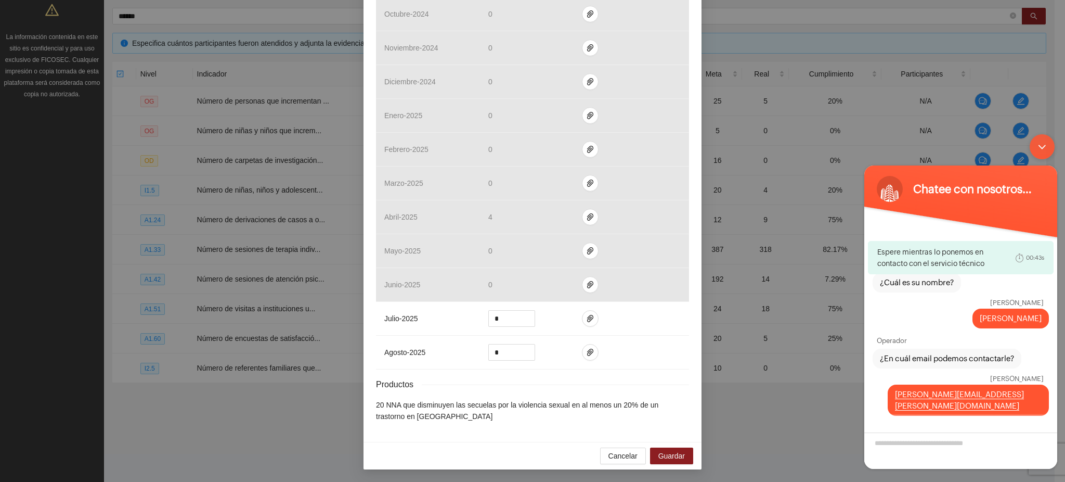
click at [817, 205] on div "Indicador 1.5 Número de niñas, niños y adolescentes víctimas que disminuyen las…" at bounding box center [532, 241] width 1065 height 482
click at [587, 319] on icon "paper-clip" at bounding box center [590, 318] width 6 height 7
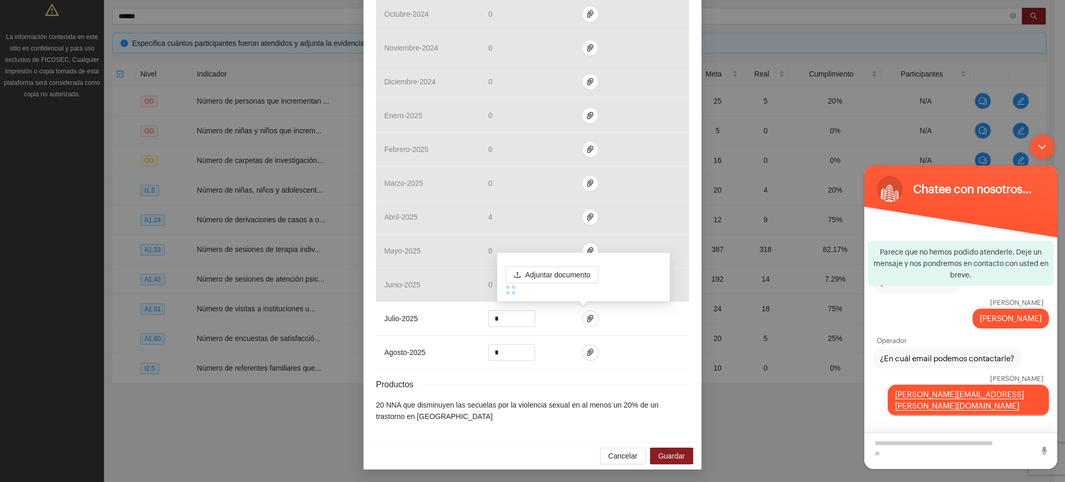
click at [897, 449] on textarea "Escriba su mensaje y pulse “Intro”" at bounding box center [961, 450] width 193 height 36
type textarea "**********"
click at [1042, 455] on span at bounding box center [1044, 450] width 10 height 10
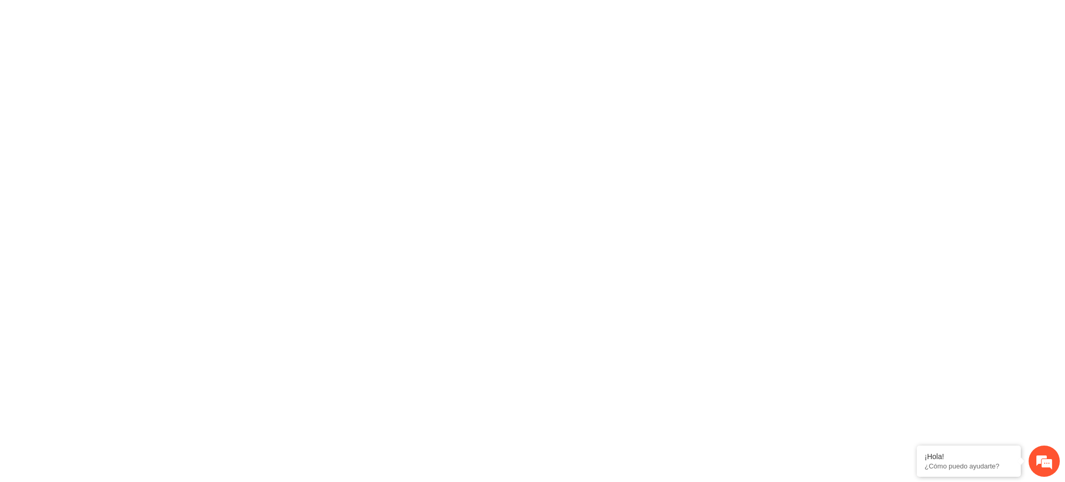
scroll to position [0, 0]
